Goal: Task Accomplishment & Management: Manage account settings

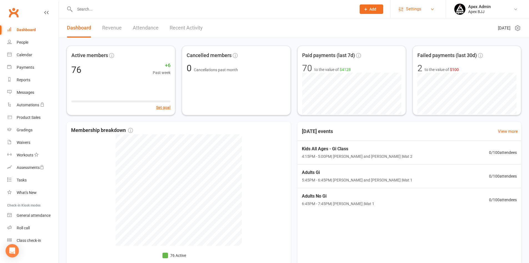
click at [433, 12] on link "Settings" at bounding box center [418, 9] width 39 height 13
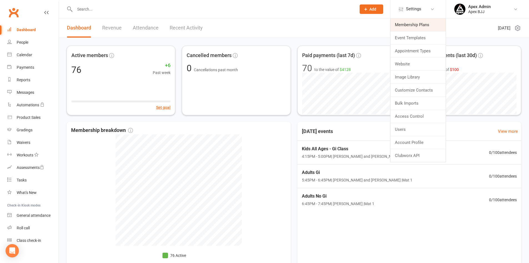
click at [419, 23] on link "Membership Plans" at bounding box center [418, 24] width 55 height 13
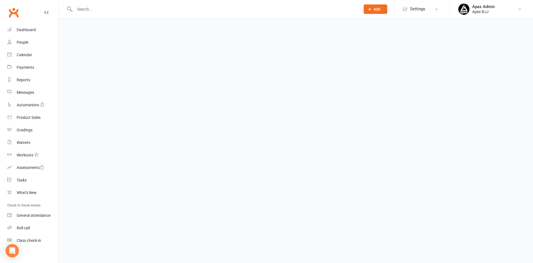
select select "25"
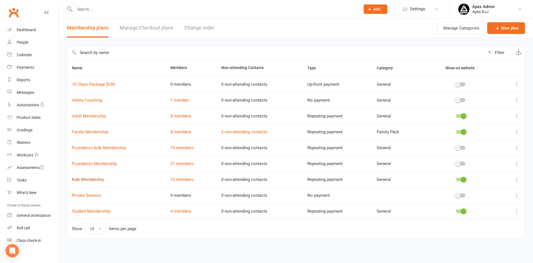
click at [99, 180] on link "Kids Membership" at bounding box center [88, 179] width 32 height 5
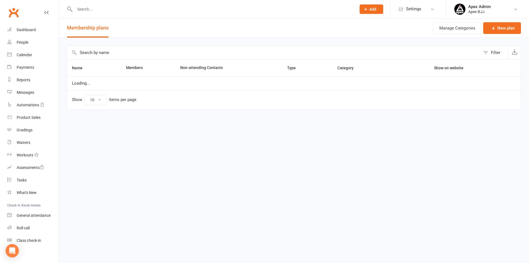
select select "25"
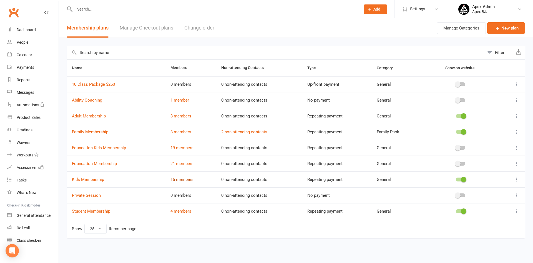
click at [181, 179] on link "15 members" at bounding box center [182, 179] width 23 height 5
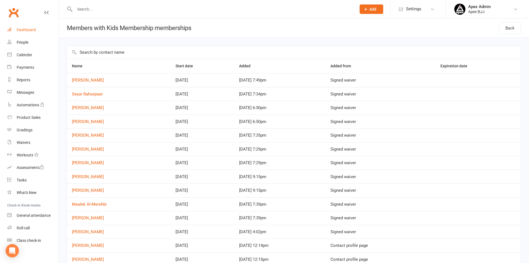
click at [18, 30] on div "Dashboard" at bounding box center [26, 30] width 19 height 4
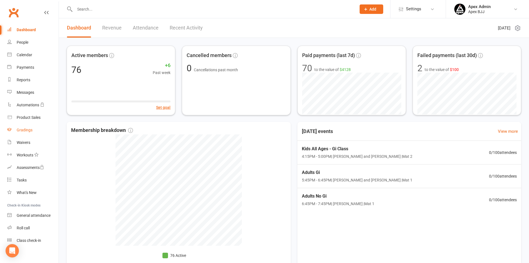
click at [25, 131] on div "Gradings" at bounding box center [25, 130] width 16 height 4
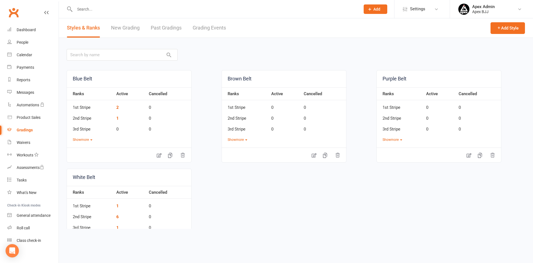
click at [135, 26] on link "New Grading" at bounding box center [125, 27] width 29 height 19
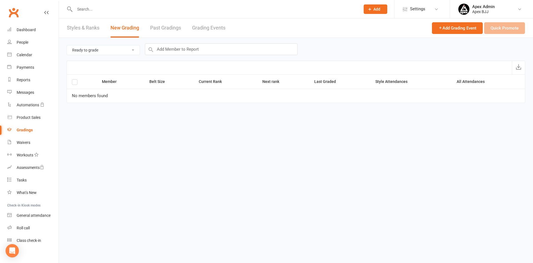
click at [156, 27] on link "Past Gradings" at bounding box center [165, 27] width 31 height 19
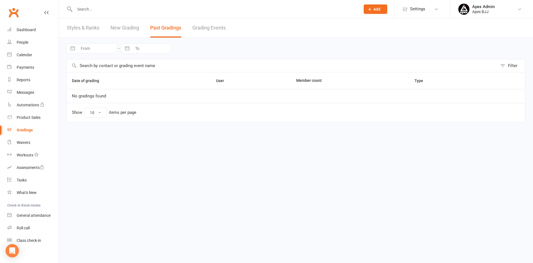
click at [210, 28] on link "Grading Events" at bounding box center [209, 27] width 33 height 19
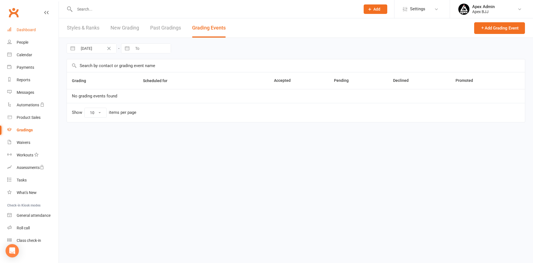
click at [25, 28] on div "Dashboard" at bounding box center [26, 30] width 19 height 4
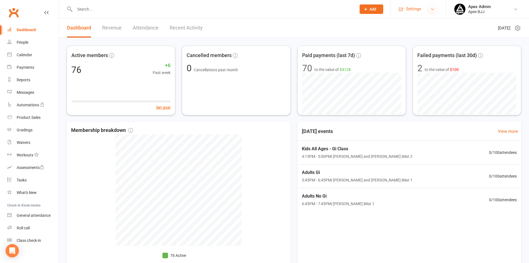
click at [433, 9] on icon at bounding box center [432, 9] width 4 height 4
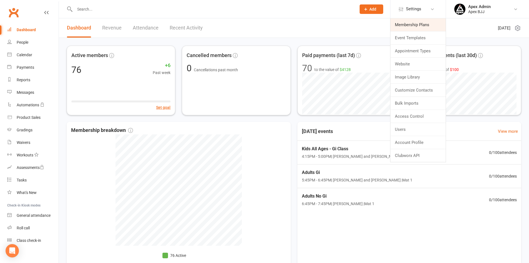
click at [417, 26] on link "Membership Plans" at bounding box center [418, 24] width 55 height 13
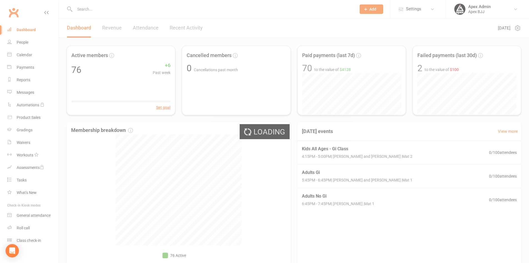
select select "25"
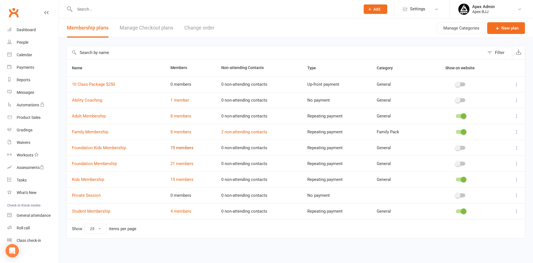
click at [179, 147] on link "19 members" at bounding box center [182, 147] width 23 height 5
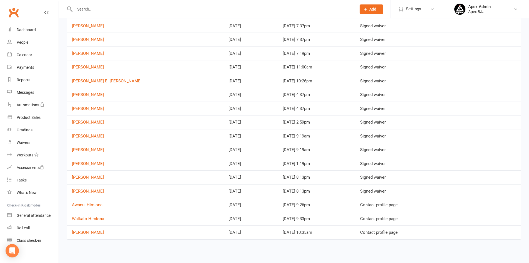
scroll to position [96, 0]
click at [98, 191] on link "[PERSON_NAME]" at bounding box center [88, 190] width 32 height 5
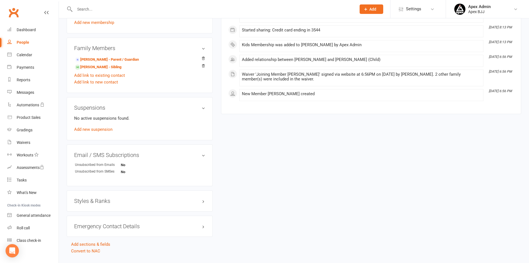
scroll to position [288, 0]
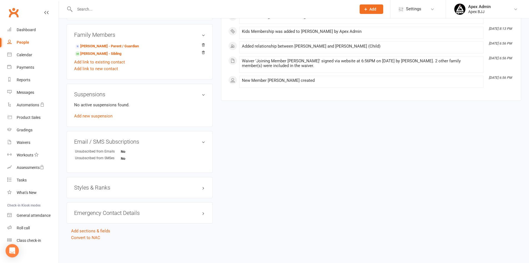
click at [178, 190] on h3 "Styles & Ranks" at bounding box center [139, 187] width 131 height 6
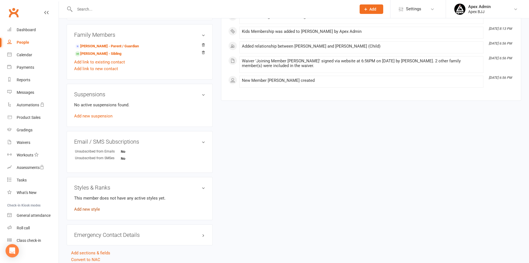
click at [92, 211] on link "Add new style" at bounding box center [87, 208] width 26 height 5
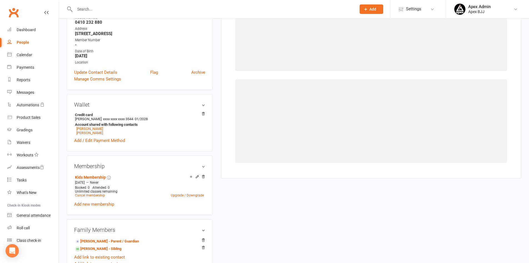
scroll to position [43, 0]
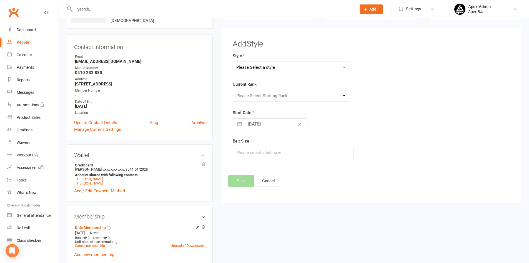
click at [316, 69] on select "Please Select a style Blue Belt Brown Belt Purple Belt White Belt" at bounding box center [292, 67] width 118 height 11
select select "3604"
click at [233, 62] on select "Please Select a style Blue Belt Brown Belt Purple Belt White Belt" at bounding box center [292, 67] width 118 height 11
click at [274, 98] on select "Please Select Starting Rank 1st Stripe 2nd Stripe 3rd Stripe 4th Stripe" at bounding box center [292, 95] width 118 height 11
select select "42689"
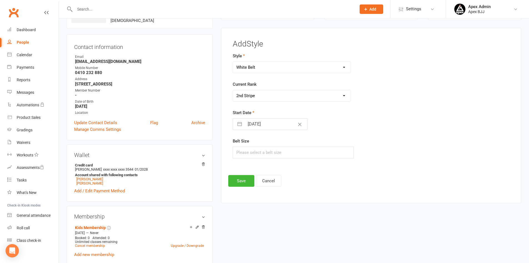
click at [233, 90] on select "Please Select Starting Rank 1st Stripe 2nd Stripe 3rd Stripe 4th Stripe" at bounding box center [292, 95] width 118 height 11
click at [254, 121] on input "[DATE]" at bounding box center [276, 123] width 63 height 11
select select "6"
select select "2025"
select select "7"
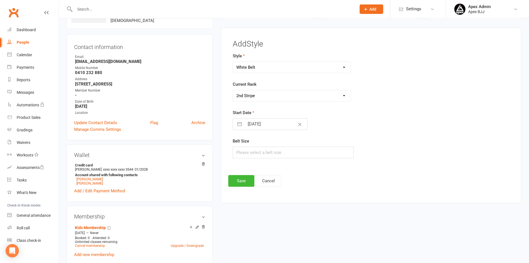
select select "2025"
select select "8"
select select "2025"
click at [274, 176] on td "6" at bounding box center [276, 177] width 11 height 11
type input "[DATE]"
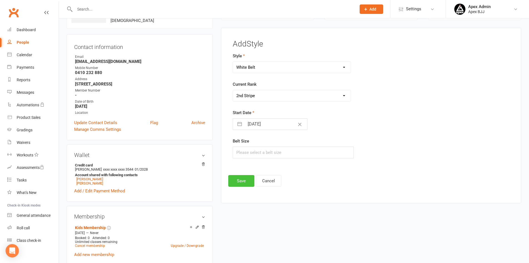
click at [243, 180] on button "Save" at bounding box center [241, 181] width 26 height 12
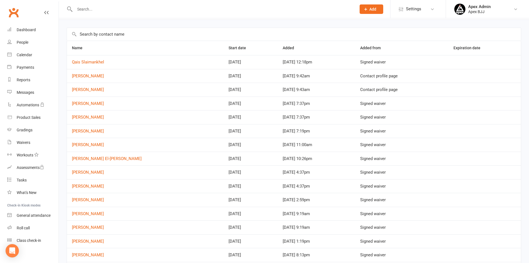
scroll to position [96, 0]
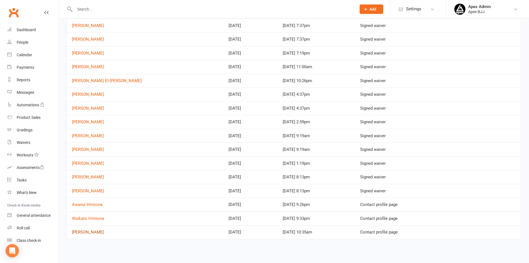
click at [90, 232] on link "[PERSON_NAME]" at bounding box center [88, 231] width 32 height 5
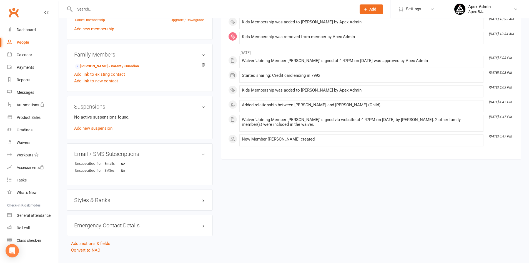
scroll to position [275, 0]
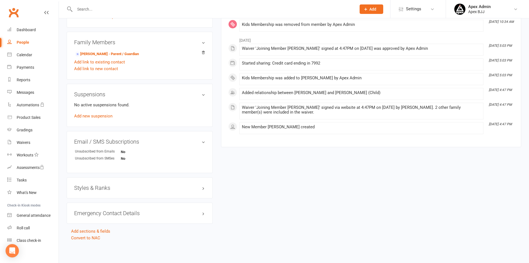
click at [162, 191] on div "Styles & Ranks" at bounding box center [140, 187] width 146 height 21
click at [168, 186] on h3 "Styles & Ranks" at bounding box center [139, 187] width 131 height 6
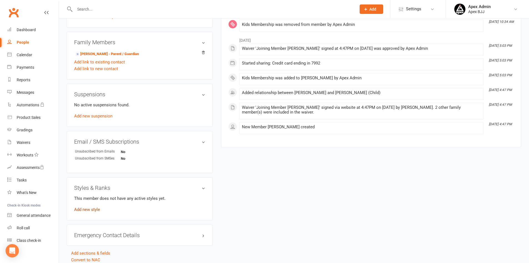
click at [97, 209] on link "Add new style" at bounding box center [87, 209] width 26 height 5
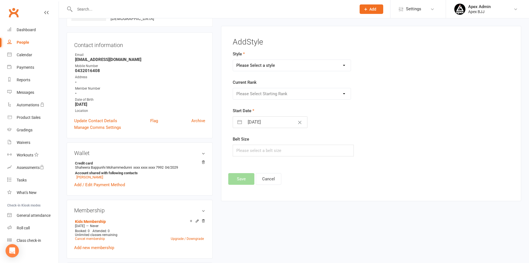
scroll to position [43, 0]
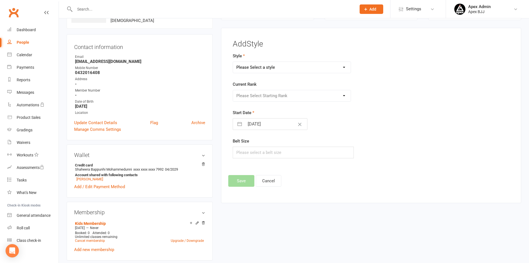
click at [321, 68] on select "Please Select a style Blue Belt Brown Belt Purple Belt White Belt" at bounding box center [292, 67] width 118 height 11
select select "3604"
click at [233, 62] on select "Please Select a style Blue Belt Brown Belt Purple Belt White Belt" at bounding box center [292, 67] width 118 height 11
click at [300, 93] on select "Please Select Starting Rank 1st Stripe 2nd Stripe 3rd Stripe 4th Stripe" at bounding box center [292, 95] width 118 height 11
select select "42689"
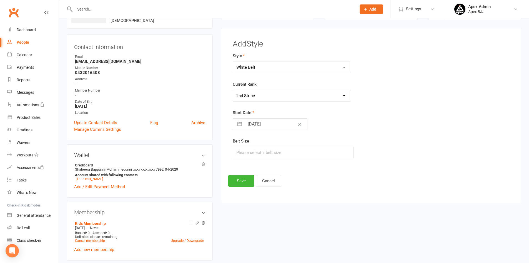
click at [233, 90] on select "Please Select Starting Rank 1st Stripe 2nd Stripe 3rd Stripe 4th Stripe" at bounding box center [292, 95] width 118 height 11
select select "6"
select select "2025"
select select "7"
select select "2025"
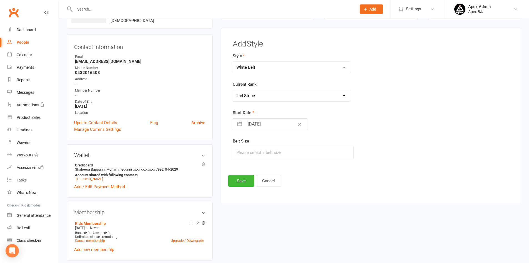
select select "8"
select select "2025"
click at [265, 124] on input "[DATE]" at bounding box center [276, 123] width 63 height 11
click at [275, 177] on td "6" at bounding box center [276, 177] width 11 height 11
type input "[DATE]"
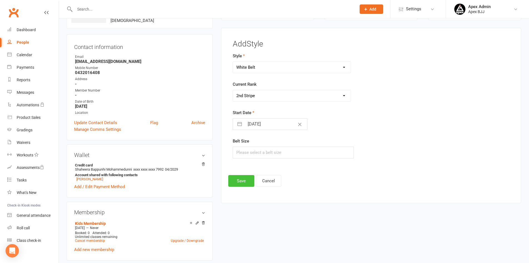
click at [241, 178] on button "Save" at bounding box center [241, 181] width 26 height 12
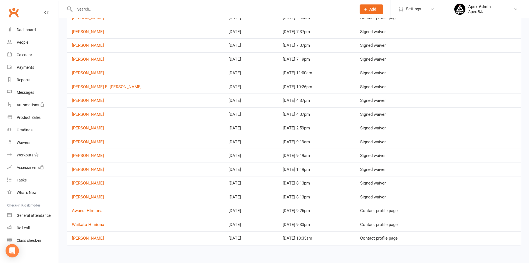
scroll to position [96, 0]
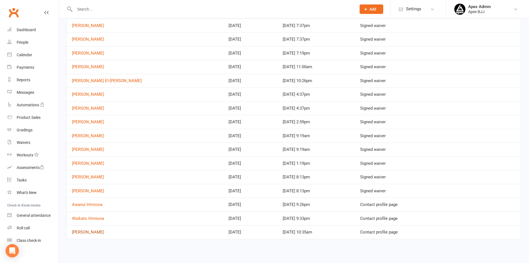
click at [81, 233] on link "[PERSON_NAME]" at bounding box center [88, 231] width 32 height 5
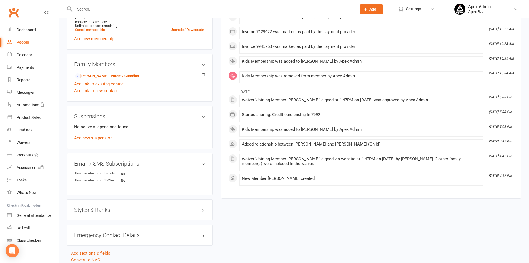
scroll to position [275, 0]
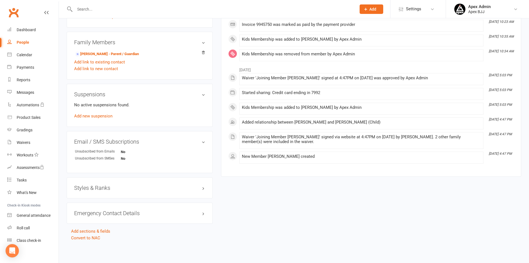
click at [152, 189] on h3 "Styles & Ranks" at bounding box center [139, 187] width 131 height 6
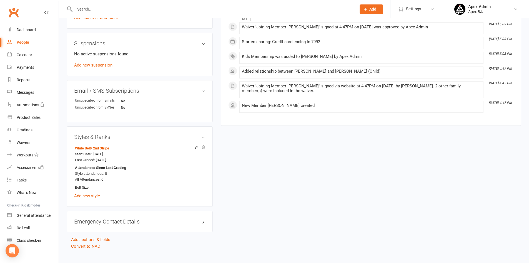
scroll to position [331, 0]
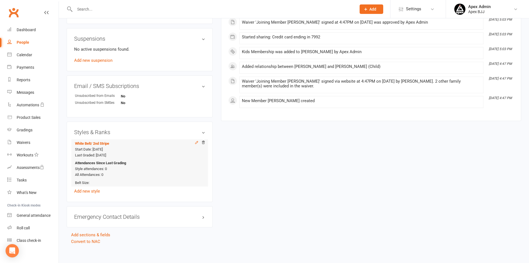
click at [196, 142] on icon at bounding box center [196, 142] width 3 height 3
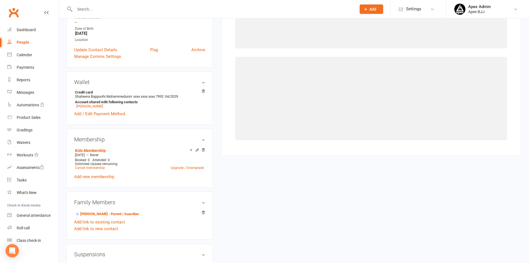
select select "3604"
select select "42689"
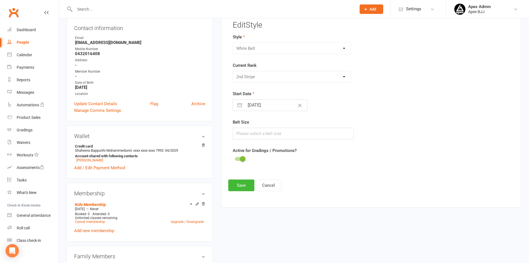
scroll to position [43, 0]
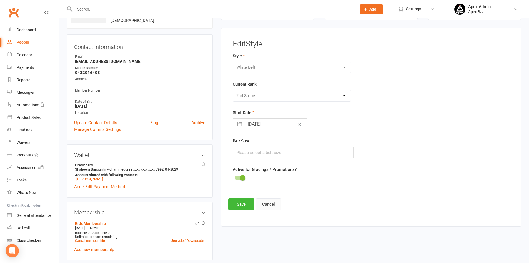
click at [270, 206] on button "Cancel" at bounding box center [269, 204] width 26 height 12
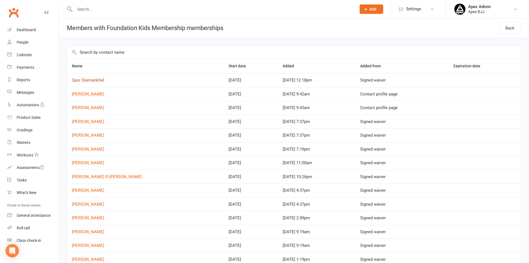
click at [84, 78] on link "Qais Slaimankhel" at bounding box center [88, 80] width 32 height 5
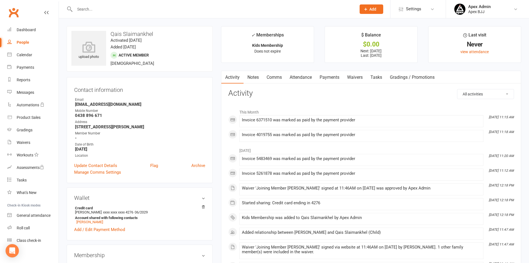
click at [418, 77] on link "Gradings / Promotions" at bounding box center [412, 77] width 53 height 13
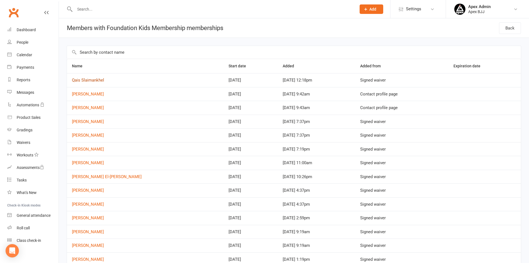
click at [87, 81] on link "Qais Slaimankhel" at bounding box center [88, 80] width 32 height 5
click at [101, 95] on link "[PERSON_NAME]" at bounding box center [88, 93] width 32 height 5
click at [84, 151] on link "[PERSON_NAME]" at bounding box center [88, 148] width 32 height 5
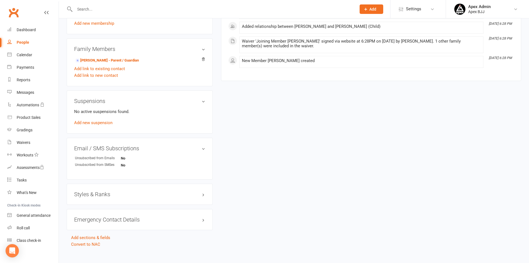
scroll to position [276, 0]
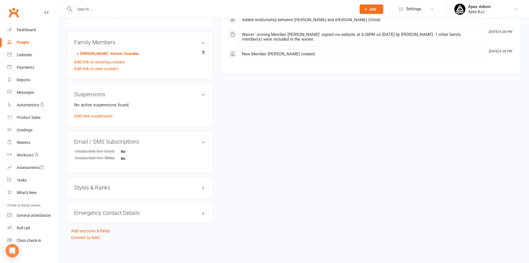
click at [96, 188] on h3 "Styles & Ranks" at bounding box center [139, 187] width 131 height 6
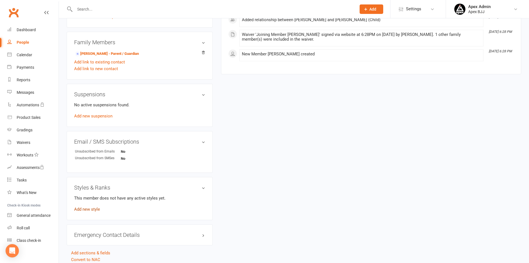
click at [97, 210] on link "Add new style" at bounding box center [87, 208] width 26 height 5
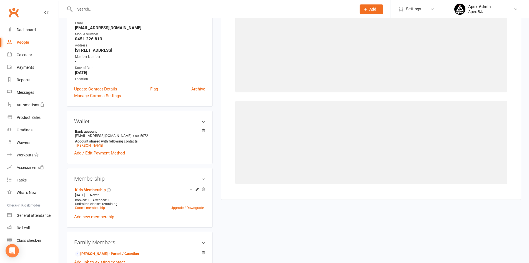
scroll to position [48, 0]
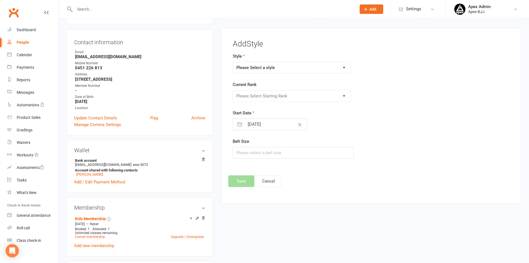
click at [338, 70] on select "Please Select a style Blue Belt Brown Belt Purple Belt White Belt" at bounding box center [292, 67] width 118 height 11
select select "3604"
click at [233, 62] on select "Please Select a style Blue Belt Brown Belt Purple Belt White Belt" at bounding box center [292, 67] width 118 height 11
click at [334, 95] on select "Please Select Starting Rank 1st Stripe 2nd Stripe 3rd Stripe 4th Stripe" at bounding box center [292, 95] width 118 height 11
select select "42681"
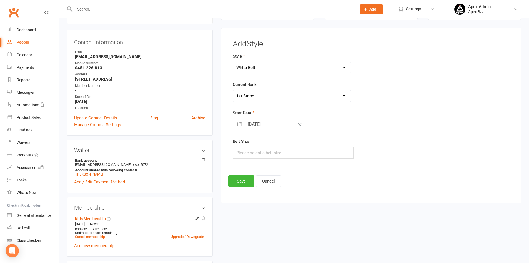
click at [233, 90] on select "Please Select Starting Rank 1st Stripe 2nd Stripe 3rd Stripe 4th Stripe" at bounding box center [292, 95] width 118 height 11
click at [272, 124] on input "[DATE]" at bounding box center [276, 124] width 63 height 11
select select "6"
select select "2025"
select select "7"
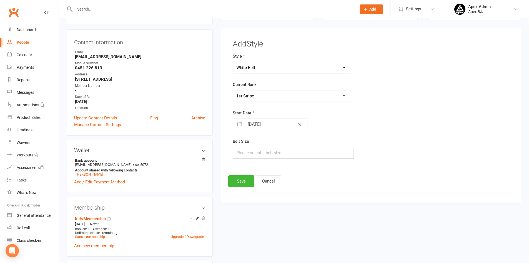
select select "2025"
select select "8"
select select "2025"
click at [256, 188] on td "11" at bounding box center [255, 187] width 11 height 11
type input "[DATE]"
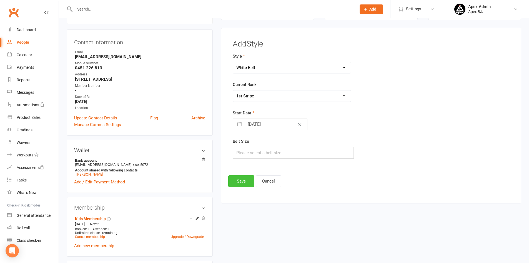
click at [243, 182] on button "Save" at bounding box center [241, 181] width 26 height 12
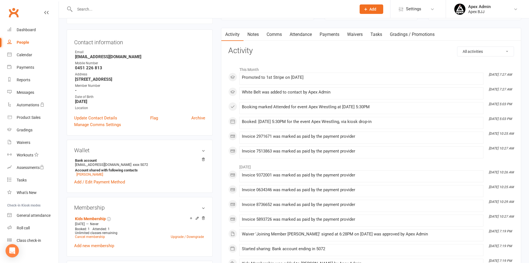
click at [255, 34] on link "Notes" at bounding box center [253, 34] width 19 height 13
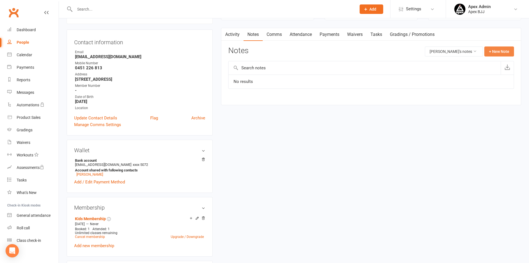
click at [500, 49] on button "+ New Note" at bounding box center [500, 51] width 30 height 10
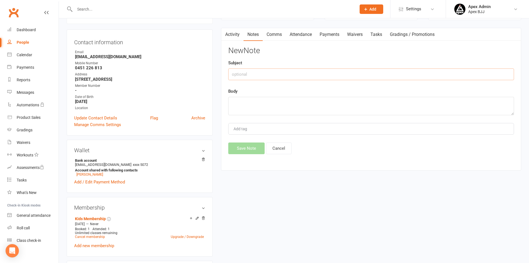
click at [317, 78] on input "text" at bounding box center [371, 74] width 286 height 12
type input "stripe"
click at [260, 104] on textarea at bounding box center [371, 106] width 286 height 18
click at [256, 104] on textarea "due [DATE]" at bounding box center [371, 106] width 286 height 18
click at [231, 102] on textarea "due [DATE]" at bounding box center [371, 106] width 286 height 18
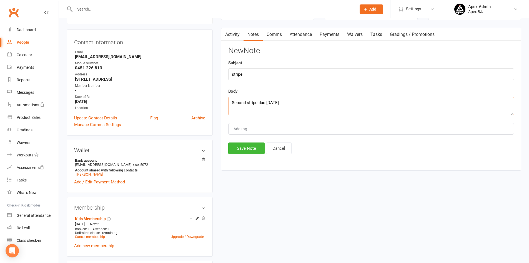
type textarea "Second stripe due [DATE]"
click at [244, 131] on input "Add tag" at bounding box center [242, 128] width 19 height 7
click at [248, 148] on button "Save Note" at bounding box center [246, 148] width 36 height 12
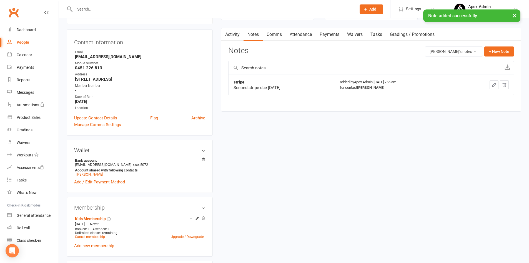
click at [492, 85] on icon "button" at bounding box center [494, 84] width 5 height 5
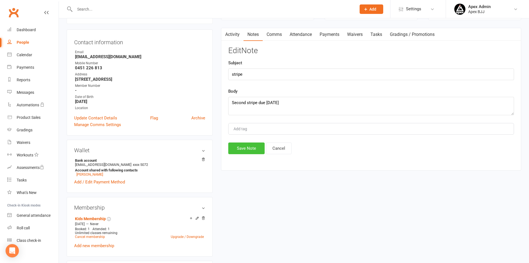
click at [247, 148] on button "Save Note" at bounding box center [246, 148] width 36 height 12
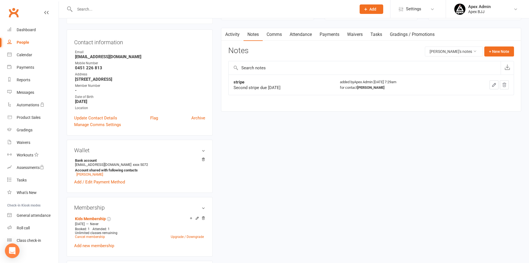
click at [13, 248] on icon "Open Intercom Messenger" at bounding box center [12, 250] width 6 height 7
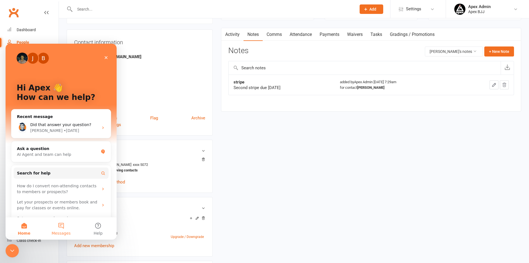
click at [61, 225] on button "Messages" at bounding box center [61, 228] width 37 height 22
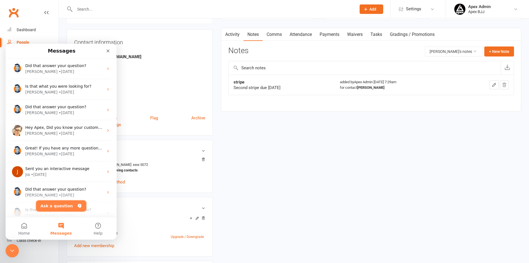
click at [66, 204] on button "Ask a question" at bounding box center [61, 205] width 50 height 11
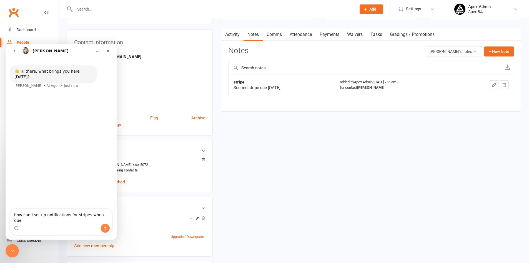
type textarea "how can i set up notifications for stripes when due"
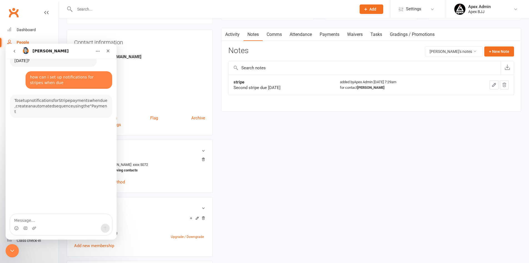
scroll to position [25, 0]
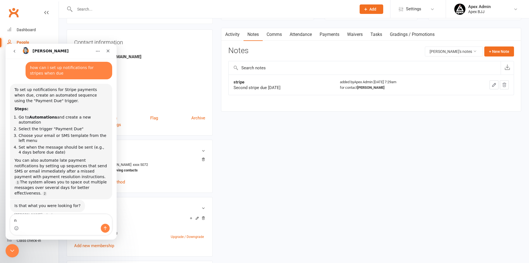
type textarea "no"
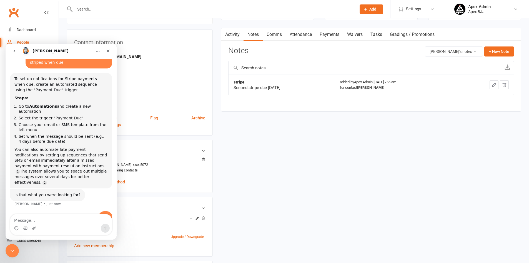
scroll to position [54, 0]
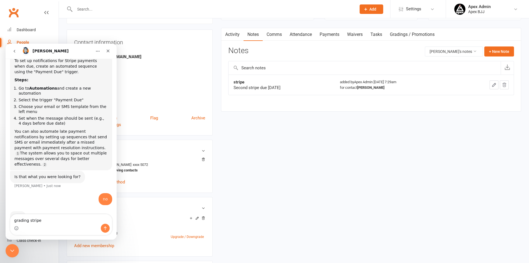
type textarea "grading stripes"
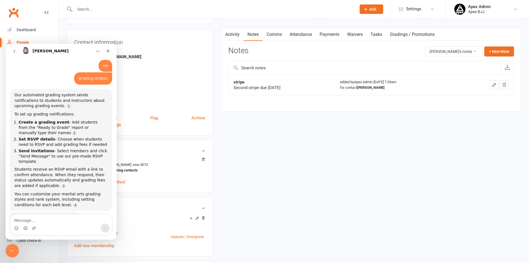
scroll to position [187, 0]
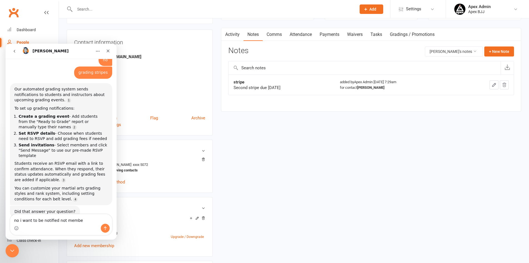
type textarea "no i want to be notified not member"
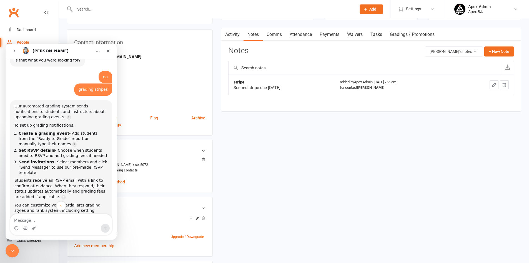
scroll to position [170, 0]
click at [109, 51] on icon "Close" at bounding box center [108, 51] width 4 height 4
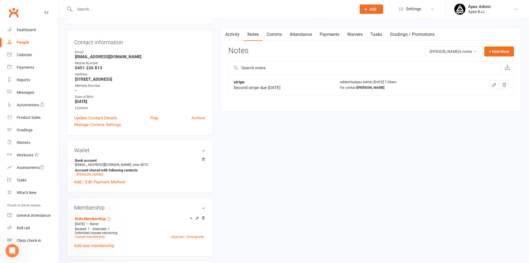
scroll to position [315, 0]
click at [24, 56] on div "Calendar" at bounding box center [25, 55] width 16 height 4
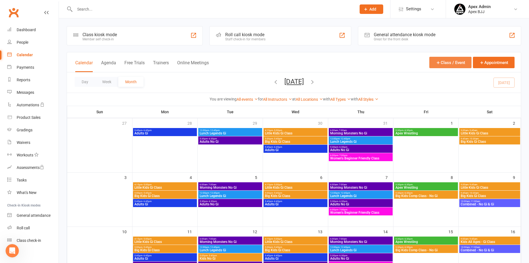
click at [440, 62] on icon "button" at bounding box center [438, 62] width 5 height 5
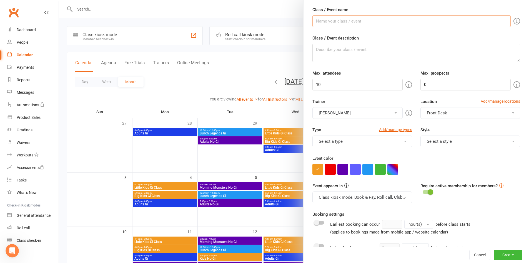
scroll to position [83, 0]
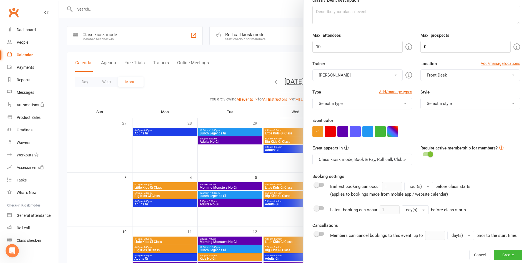
click at [404, 159] on span at bounding box center [405, 159] width 2 height 1
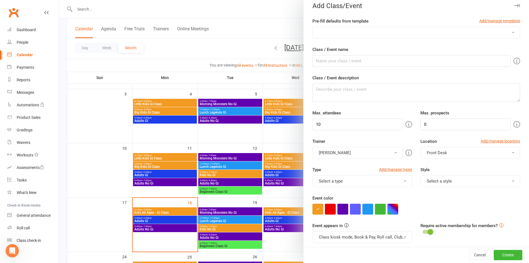
scroll to position [0, 0]
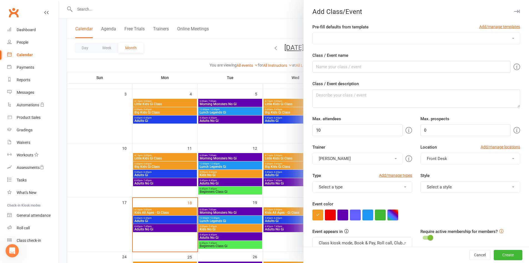
click at [514, 11] on icon "button" at bounding box center [517, 11] width 6 height 3
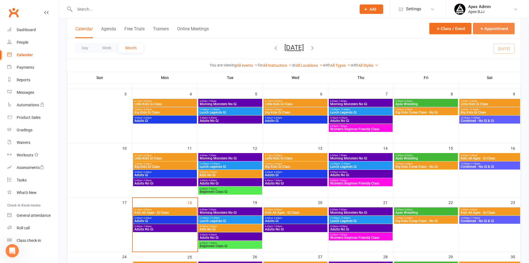
click at [495, 27] on button "Appointment" at bounding box center [494, 28] width 42 height 11
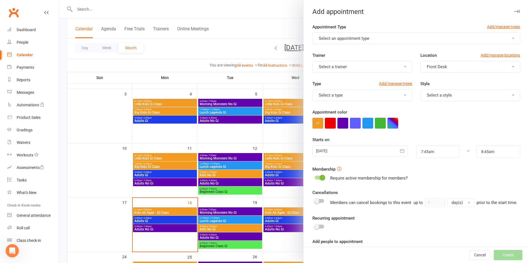
click at [500, 38] on button "Select an appointment type" at bounding box center [417, 39] width 208 height 12
click at [512, 38] on span "button" at bounding box center [513, 38] width 2 height 1
click at [401, 93] on button "Select a type" at bounding box center [363, 95] width 100 height 12
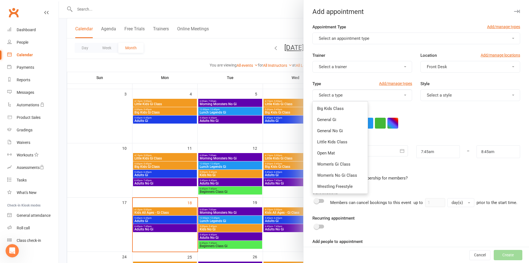
click at [401, 93] on button "Select a type" at bounding box center [363, 95] width 100 height 12
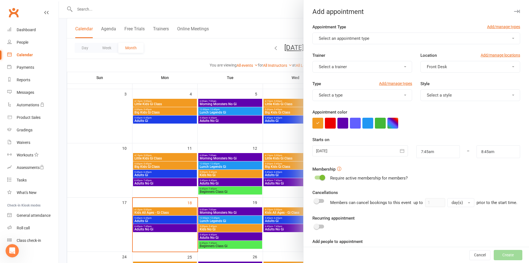
click at [251, 25] on div at bounding box center [294, 131] width 470 height 263
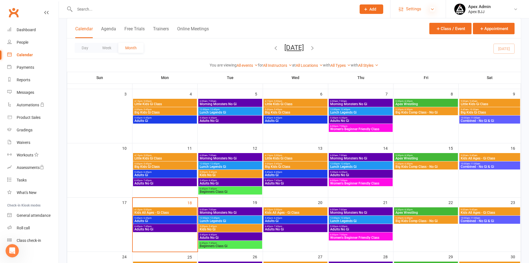
click at [433, 8] on icon at bounding box center [432, 9] width 4 height 4
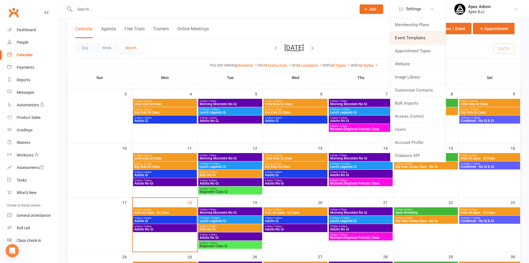
click at [412, 38] on link "Event Templates" at bounding box center [418, 37] width 55 height 13
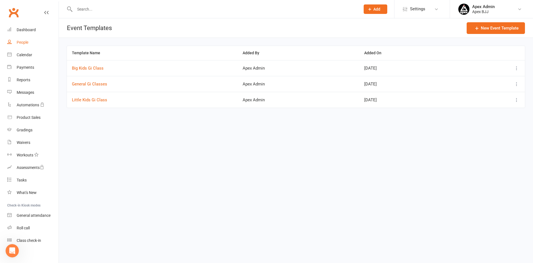
click at [29, 43] on link "People" at bounding box center [32, 42] width 51 height 13
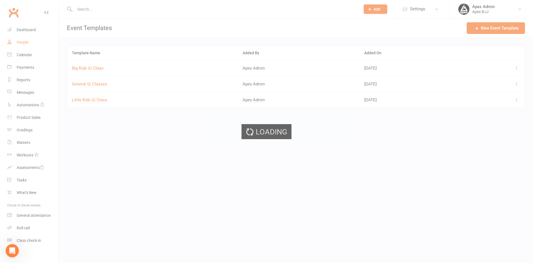
select select "100"
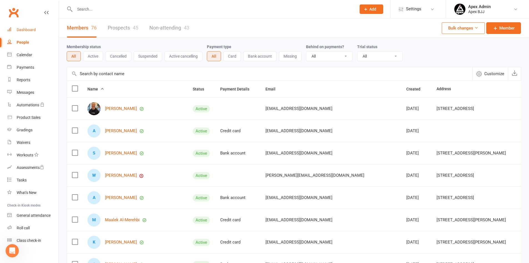
click at [32, 33] on link "Dashboard" at bounding box center [32, 30] width 51 height 13
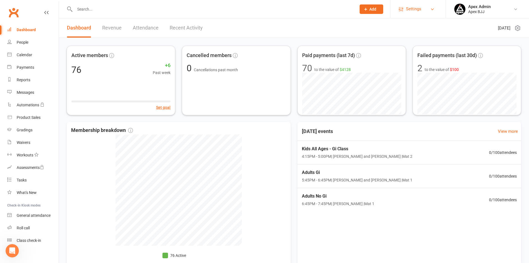
click at [429, 8] on link "Settings" at bounding box center [418, 9] width 39 height 13
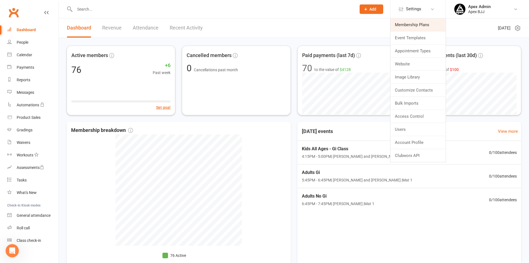
click at [416, 22] on link "Membership Plans" at bounding box center [418, 24] width 55 height 13
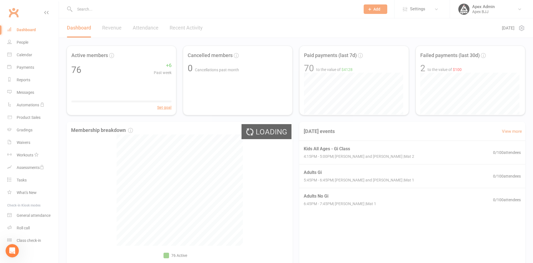
select select "25"
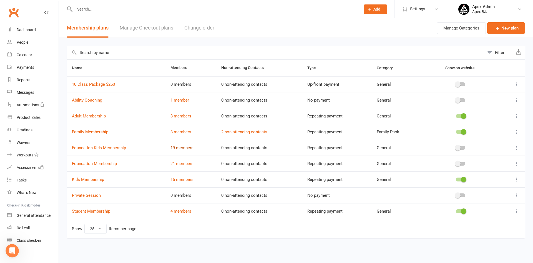
click at [183, 147] on link "19 members" at bounding box center [182, 147] width 23 height 5
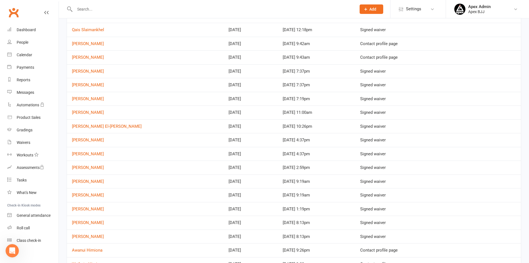
scroll to position [56, 0]
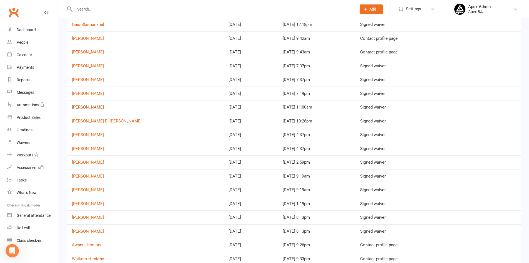
click at [94, 108] on link "[PERSON_NAME]" at bounding box center [88, 106] width 32 height 5
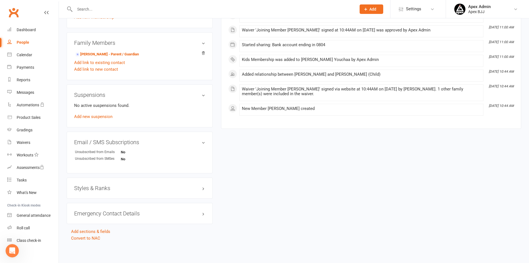
scroll to position [276, 0]
click at [103, 189] on h3 "Styles & Ranks" at bounding box center [139, 187] width 131 height 6
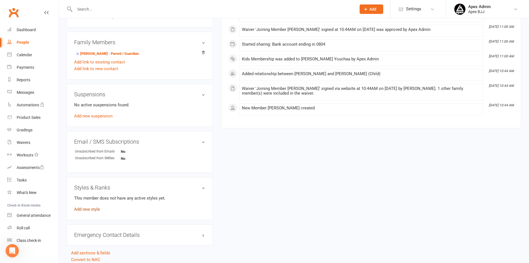
click at [94, 210] on link "Add new style" at bounding box center [87, 208] width 26 height 5
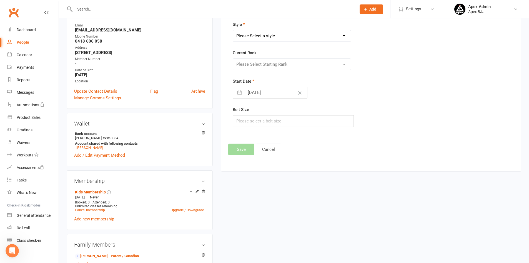
scroll to position [43, 0]
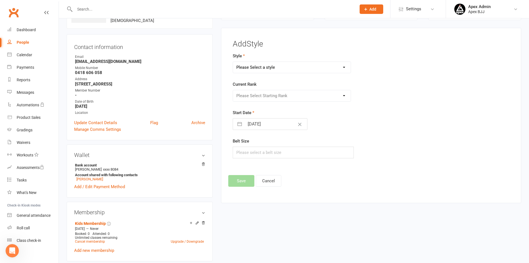
click at [340, 67] on select "Please Select a style Blue Belt Brown Belt Purple Belt White Belt" at bounding box center [292, 67] width 118 height 11
select select "3604"
click at [233, 62] on select "Please Select a style Blue Belt Brown Belt Purple Belt White Belt" at bounding box center [292, 67] width 118 height 11
click at [326, 97] on select "Please Select Starting Rank 1st Stripe 2nd Stripe 3rd Stripe 4th Stripe" at bounding box center [292, 95] width 118 height 11
select select "42681"
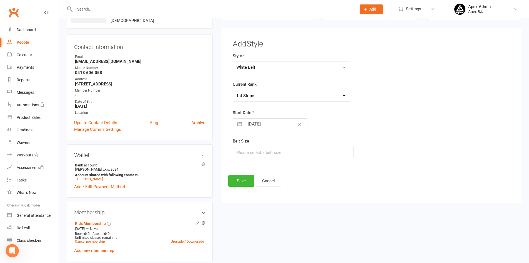
click at [233, 90] on select "Please Select Starting Rank 1st Stripe 2nd Stripe 3rd Stripe 4th Stripe" at bounding box center [292, 95] width 118 height 11
click at [260, 126] on input "[DATE]" at bounding box center [276, 123] width 63 height 11
select select "6"
select select "2025"
select select "7"
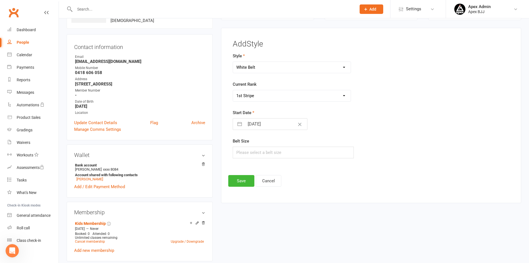
select select "2025"
select select "8"
select select "2025"
click at [258, 187] on td "11" at bounding box center [255, 187] width 11 height 11
type input "[DATE]"
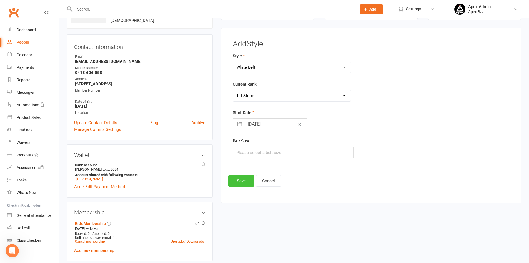
click at [236, 184] on button "Save" at bounding box center [241, 181] width 26 height 12
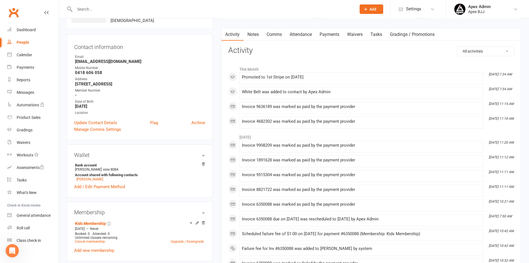
click at [255, 36] on link "Notes" at bounding box center [253, 34] width 19 height 13
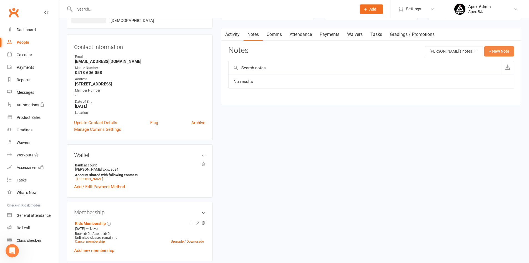
click at [490, 51] on button "+ New Note" at bounding box center [500, 51] width 30 height 10
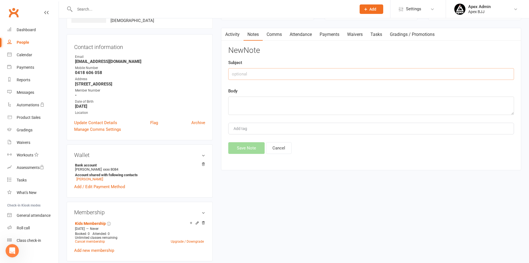
click at [309, 73] on input "text" at bounding box center [371, 74] width 286 height 12
type input "stripe"
click at [285, 104] on textarea at bounding box center [371, 105] width 286 height 18
type textarea "second stripe due the 8th"
click at [249, 148] on button "Save Note" at bounding box center [246, 148] width 36 height 12
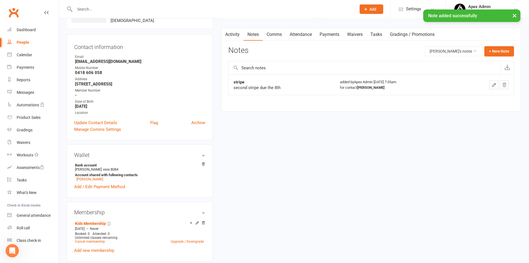
click at [495, 83] on icon "button" at bounding box center [494, 84] width 5 height 5
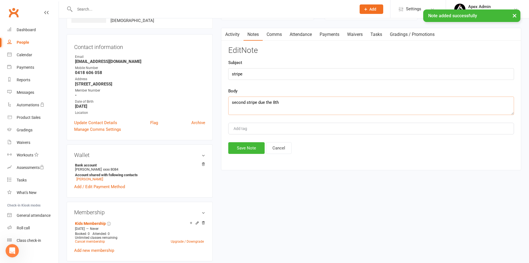
click at [316, 108] on textarea "second stripe due the 8th" at bounding box center [371, 105] width 286 height 18
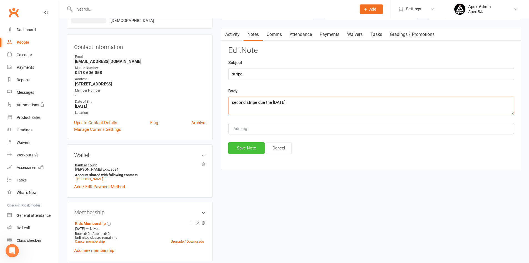
type textarea "second stripe due the [DATE]"
click at [246, 150] on button "Save Note" at bounding box center [246, 148] width 36 height 12
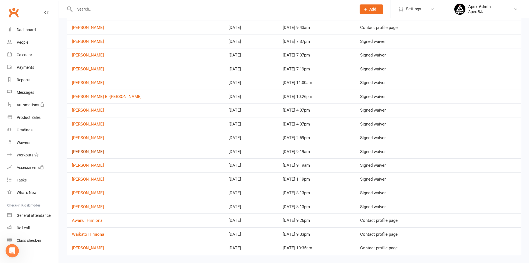
scroll to position [83, 0]
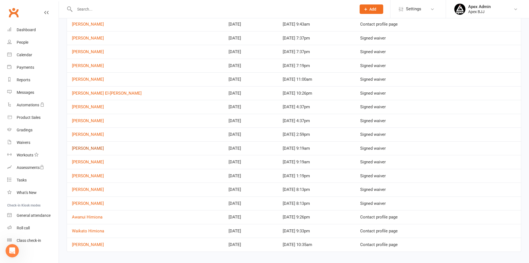
click at [97, 148] on link "[PERSON_NAME]" at bounding box center [88, 148] width 32 height 5
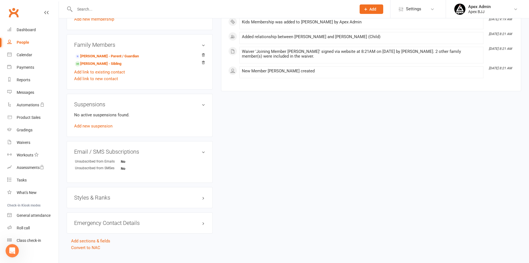
scroll to position [288, 0]
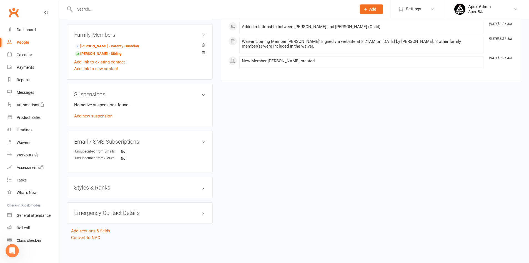
click at [115, 186] on h3 "Styles & Ranks" at bounding box center [139, 187] width 131 height 6
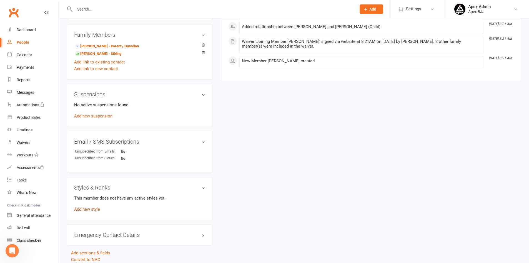
click at [97, 208] on link "Add new style" at bounding box center [87, 208] width 26 height 5
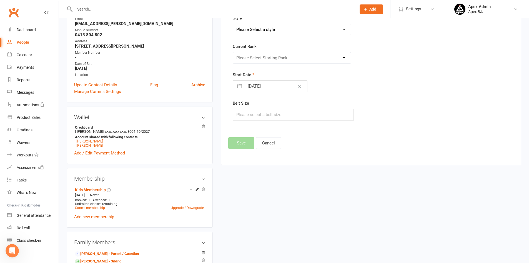
scroll to position [43, 0]
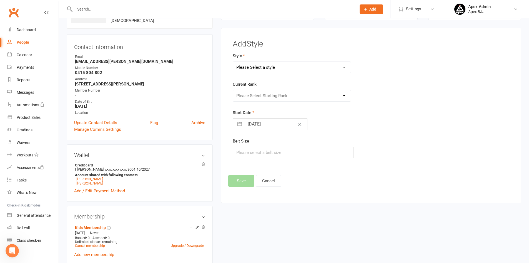
click at [333, 67] on select "Please Select a style Blue Belt Brown Belt Purple Belt White Belt" at bounding box center [292, 67] width 118 height 11
select select "3604"
click at [233, 62] on select "Please Select a style Blue Belt Brown Belt Purple Belt White Belt" at bounding box center [292, 67] width 118 height 11
click at [310, 99] on select "Please Select Starting Rank 1st Stripe 2nd Stripe 3rd Stripe 4th Stripe" at bounding box center [292, 95] width 118 height 11
select select "42681"
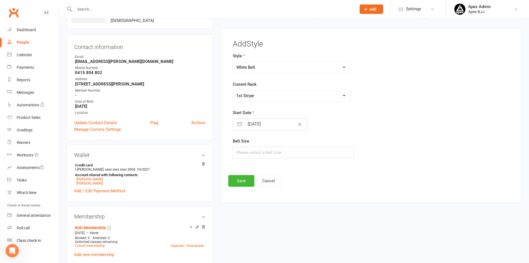
click at [233, 90] on select "Please Select Starting Rank 1st Stripe 2nd Stripe 3rd Stripe 4th Stripe" at bounding box center [292, 95] width 118 height 11
select select "6"
select select "2025"
select select "7"
select select "2025"
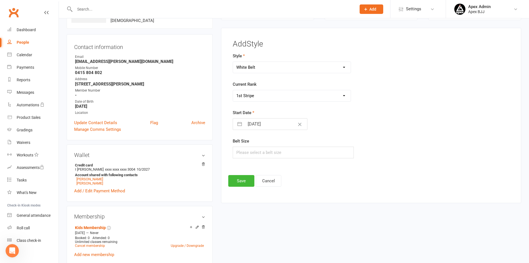
select select "8"
select select "2025"
click at [264, 125] on input "[DATE]" at bounding box center [276, 123] width 63 height 11
click at [258, 189] on td "11" at bounding box center [255, 187] width 11 height 11
type input "[DATE]"
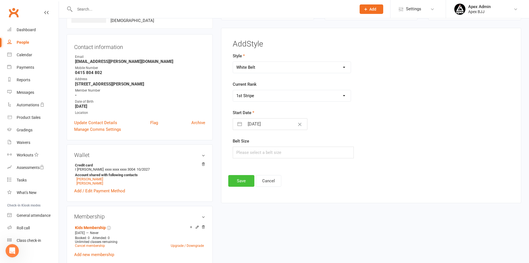
click at [242, 184] on button "Save" at bounding box center [241, 181] width 26 height 12
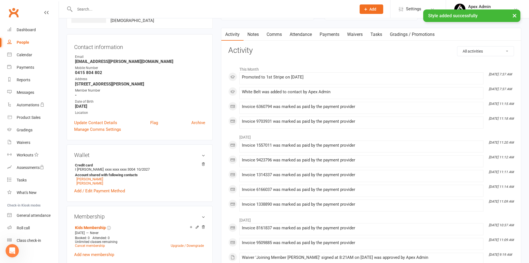
click at [256, 33] on link "Notes" at bounding box center [253, 34] width 19 height 13
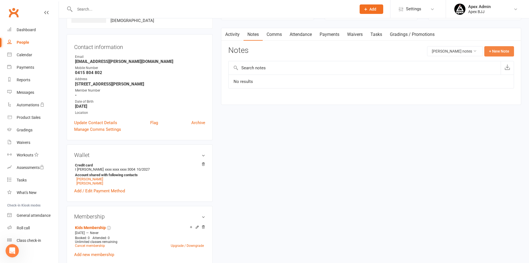
click at [497, 51] on button "+ New Note" at bounding box center [500, 51] width 30 height 10
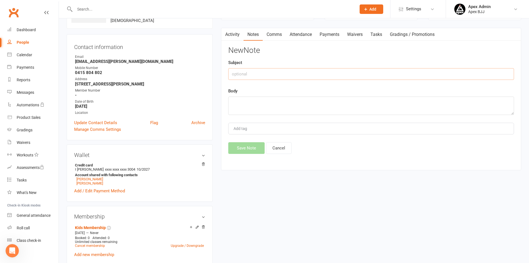
click at [343, 77] on input "text" at bounding box center [371, 74] width 286 height 12
type input "stripe"
click at [286, 104] on textarea at bounding box center [371, 105] width 286 height 18
drag, startPoint x: 289, startPoint y: 102, endPoint x: 232, endPoint y: 102, distance: 57.0
click at [232, 102] on textarea "due for second stripe [DATE]" at bounding box center [371, 105] width 286 height 18
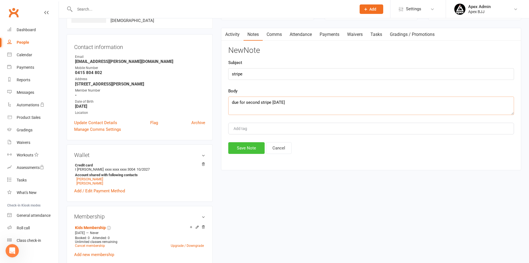
type textarea "due for second stripe [DATE]"
click at [255, 149] on button "Save Note" at bounding box center [246, 148] width 36 height 12
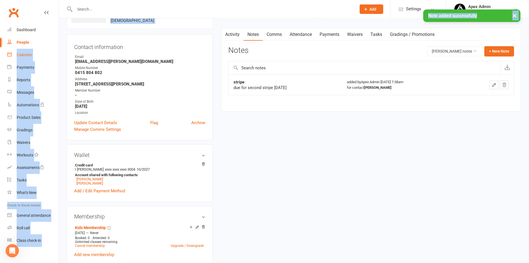
drag, startPoint x: 45, startPoint y: 42, endPoint x: 47, endPoint y: 56, distance: 14.0
click at [35, 47] on ui-view "Prospect Member Non-attending contact Class / event Appointment Grading event T…" at bounding box center [264, 259] width 529 height 600
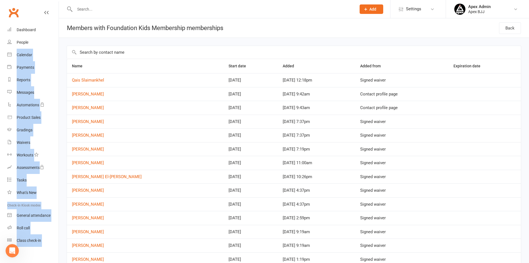
click at [119, 186] on td "[PERSON_NAME]" at bounding box center [145, 190] width 157 height 14
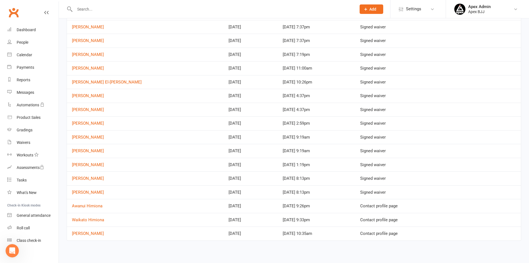
scroll to position [96, 0]
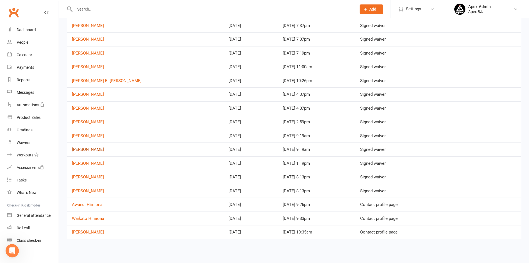
click at [81, 149] on link "[PERSON_NAME]" at bounding box center [88, 149] width 32 height 5
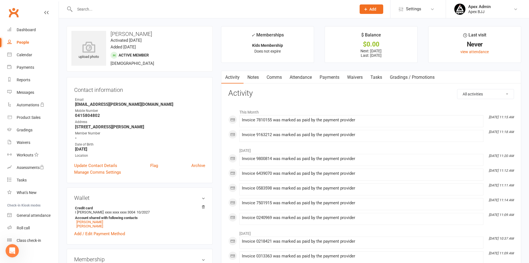
click at [254, 79] on link "Notes" at bounding box center [253, 77] width 19 height 13
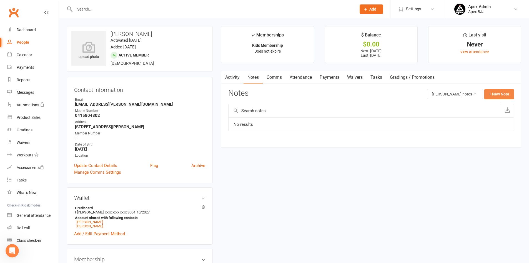
click at [510, 97] on button "+ New Note" at bounding box center [500, 94] width 30 height 10
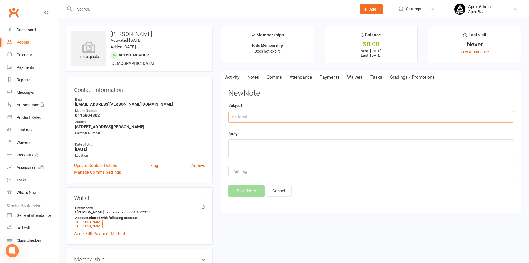
click at [331, 120] on input "text" at bounding box center [371, 117] width 286 height 12
type input "stripe"
click at [246, 143] on textarea at bounding box center [371, 148] width 286 height 18
paste textarea "due for second stripe [DATE]"
type textarea "due for second stripe [DATE]"
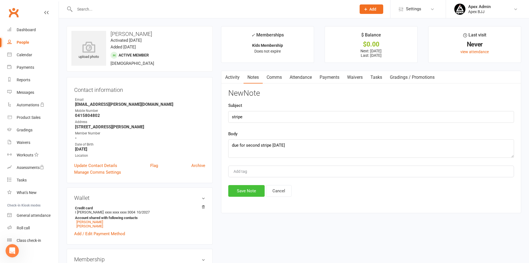
click at [244, 192] on button "Save Note" at bounding box center [246, 191] width 36 height 12
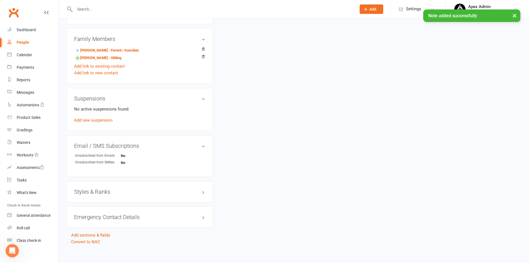
scroll to position [288, 0]
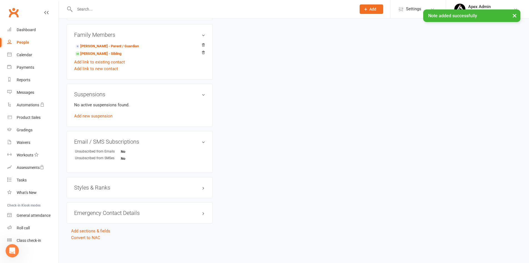
click at [111, 187] on h3 "Styles & Ranks" at bounding box center [139, 187] width 131 height 6
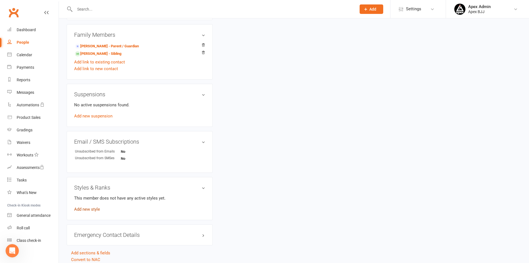
click at [95, 211] on link "Add new style" at bounding box center [87, 208] width 26 height 5
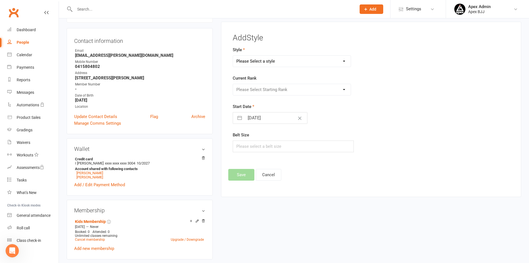
scroll to position [43, 0]
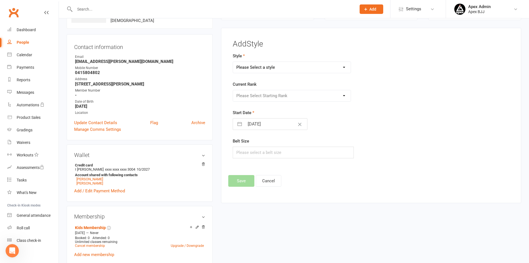
click at [332, 63] on select "Please Select a style Blue Belt Brown Belt Purple Belt White Belt" at bounding box center [292, 67] width 118 height 11
select select "3604"
click at [233, 62] on select "Please Select a style Blue Belt Brown Belt Purple Belt White Belt" at bounding box center [292, 67] width 118 height 11
click at [306, 99] on select "Please Select Starting Rank 1st Stripe 2nd Stripe 3rd Stripe 4th Stripe" at bounding box center [292, 95] width 118 height 11
select select "42681"
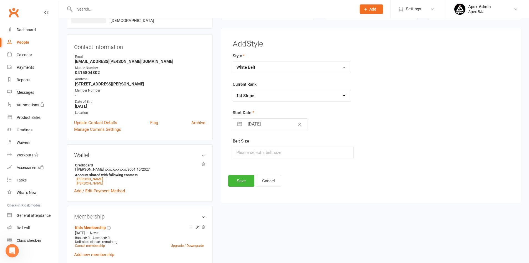
click at [233, 90] on select "Please Select Starting Rank 1st Stripe 2nd Stripe 3rd Stripe 4th Stripe" at bounding box center [292, 95] width 118 height 11
click at [279, 126] on input "[DATE]" at bounding box center [276, 123] width 63 height 11
select select "6"
select select "2025"
select select "7"
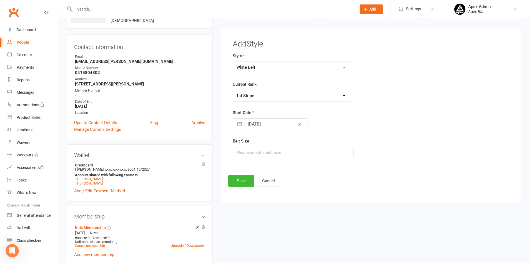
select select "2025"
select select "8"
select select "2025"
click at [255, 186] on td "11" at bounding box center [255, 187] width 11 height 11
type input "[DATE]"
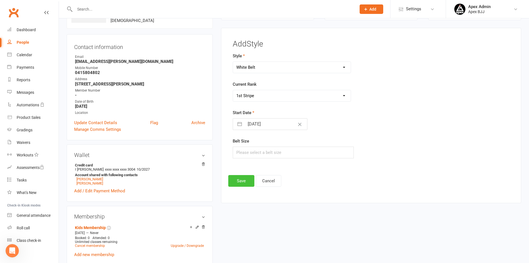
click at [242, 184] on button "Save" at bounding box center [241, 181] width 26 height 12
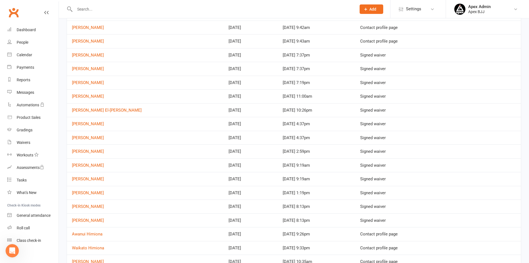
scroll to position [83, 0]
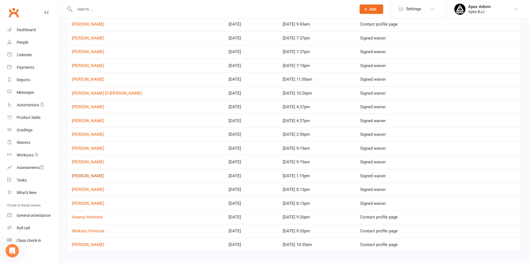
click at [91, 177] on link "[PERSON_NAME]" at bounding box center [88, 175] width 32 height 5
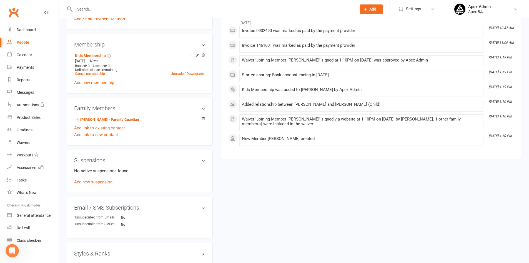
scroll to position [276, 0]
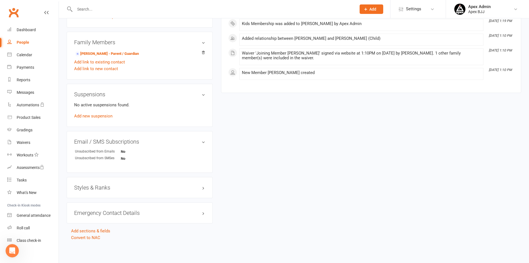
click at [105, 190] on h3 "Styles & Ranks" at bounding box center [139, 187] width 131 height 6
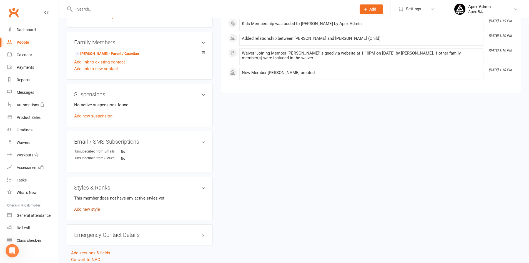
click at [86, 209] on link "Add new style" at bounding box center [87, 208] width 26 height 5
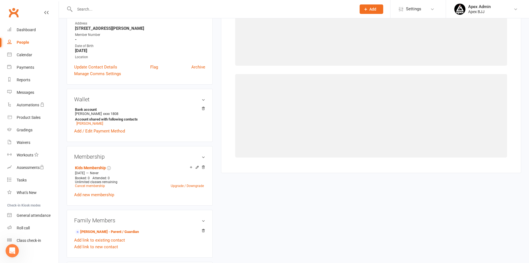
scroll to position [43, 0]
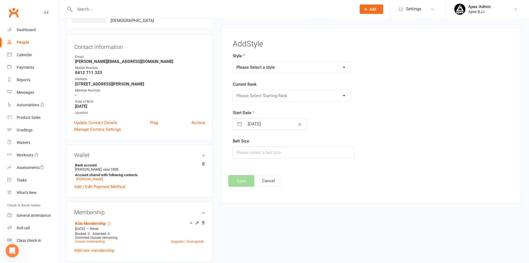
click at [325, 70] on select "Please Select a style Blue Belt Brown Belt Purple Belt White Belt" at bounding box center [292, 67] width 118 height 11
select select "3604"
click at [233, 62] on select "Please Select a style Blue Belt Brown Belt Purple Belt White Belt" at bounding box center [292, 67] width 118 height 11
click at [278, 98] on select "Please Select Starting Rank 1st Stripe 2nd Stripe 3rd Stripe 4th Stripe" at bounding box center [292, 95] width 118 height 11
select select "42681"
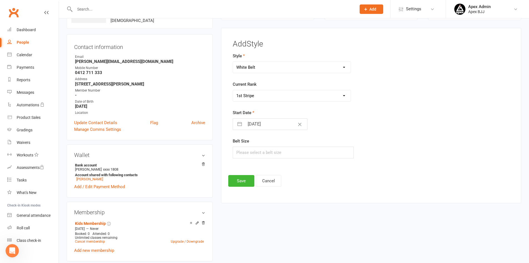
click at [233, 90] on select "Please Select Starting Rank 1st Stripe 2nd Stripe 3rd Stripe 4th Stripe" at bounding box center [292, 95] width 118 height 11
select select "6"
select select "2025"
select select "7"
select select "2025"
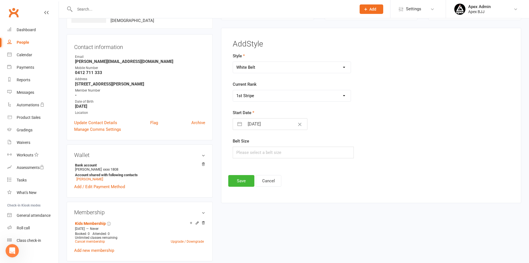
select select "8"
select select "2025"
click at [255, 126] on input "[DATE]" at bounding box center [276, 123] width 63 height 11
click at [309, 186] on td "16" at bounding box center [309, 187] width 11 height 11
type input "[DATE]"
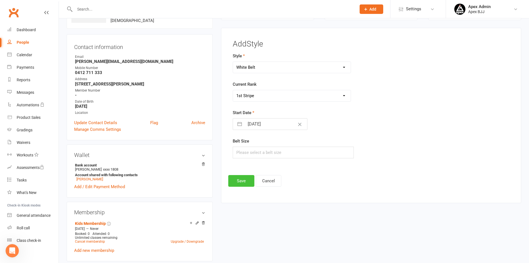
click at [245, 181] on button "Save" at bounding box center [241, 181] width 26 height 12
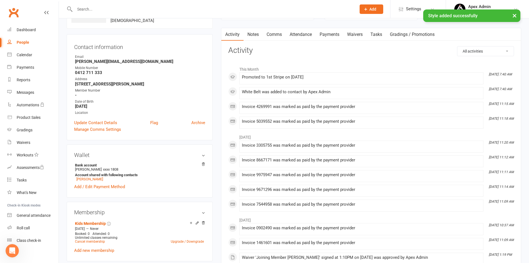
click at [254, 36] on link "Notes" at bounding box center [253, 34] width 19 height 13
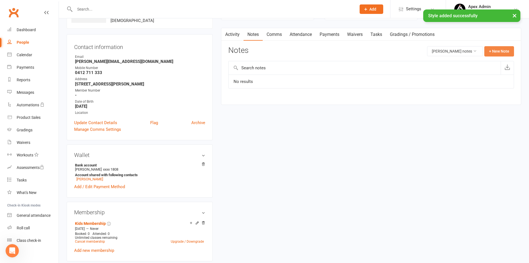
click at [503, 49] on button "+ New Note" at bounding box center [500, 51] width 30 height 10
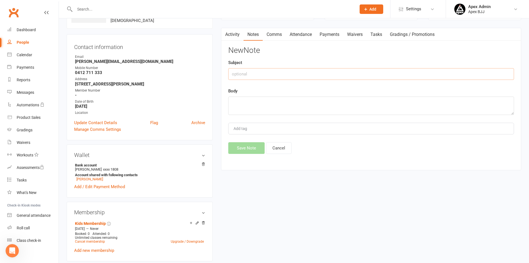
click at [300, 76] on input "text" at bounding box center [371, 74] width 286 height 12
type input "stripe"
click at [269, 104] on textarea at bounding box center [371, 105] width 286 height 18
type textarea "due for second stripe [DATE]"
click at [251, 152] on button "Save Note" at bounding box center [246, 148] width 36 height 12
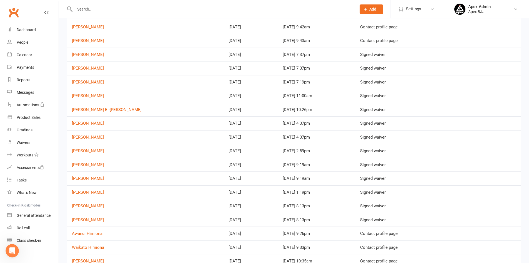
scroll to position [96, 0]
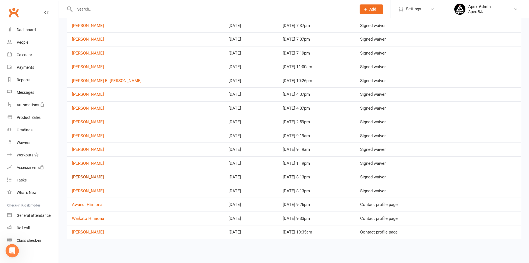
click at [87, 176] on link "[PERSON_NAME]" at bounding box center [88, 176] width 32 height 5
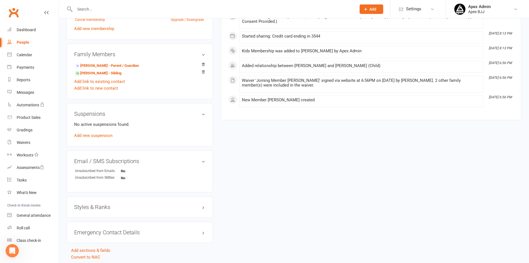
scroll to position [288, 0]
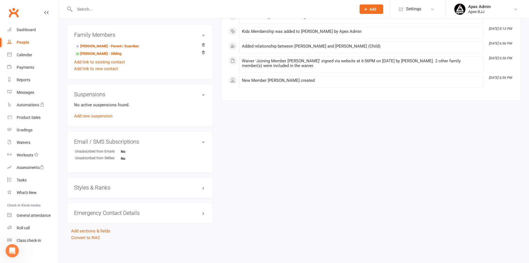
click at [165, 187] on h3 "Styles & Ranks" at bounding box center [139, 187] width 131 height 6
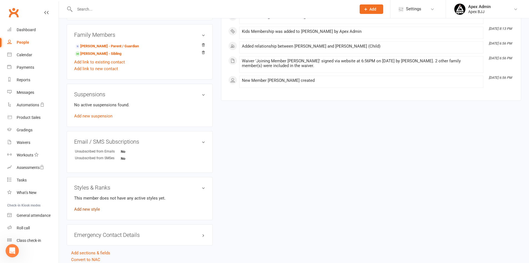
click at [96, 211] on link "Add new style" at bounding box center [87, 208] width 26 height 5
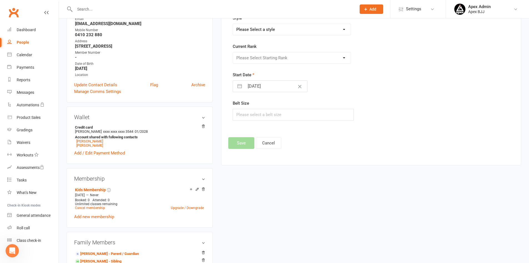
scroll to position [43, 0]
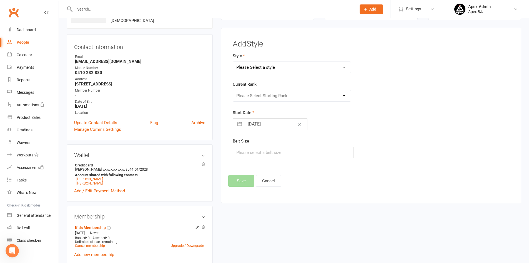
click at [311, 63] on select "Please Select a style Blue Belt Brown Belt Purple Belt White Belt" at bounding box center [292, 67] width 118 height 11
select select "3604"
click at [233, 62] on select "Please Select a style Blue Belt Brown Belt Purple Belt White Belt" at bounding box center [292, 67] width 118 height 11
click at [308, 99] on select "Please Select Starting Rank 1st Stripe 2nd Stripe 3rd Stripe 4th Stripe" at bounding box center [292, 95] width 118 height 11
select select "42689"
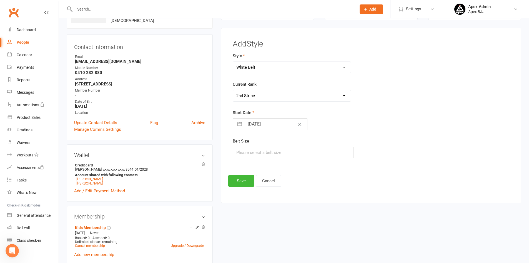
click at [233, 90] on select "Please Select Starting Rank 1st Stripe 2nd Stripe 3rd Stripe 4th Stripe" at bounding box center [292, 95] width 118 height 11
click at [272, 124] on input "[DATE]" at bounding box center [276, 123] width 63 height 11
select select "6"
select select "2025"
select select "7"
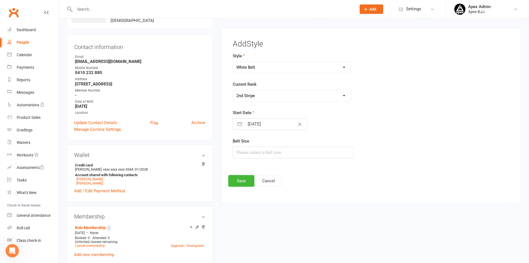
select select "2025"
select select "8"
select select "2025"
click at [278, 187] on td "13" at bounding box center [276, 187] width 11 height 11
type input "[DATE]"
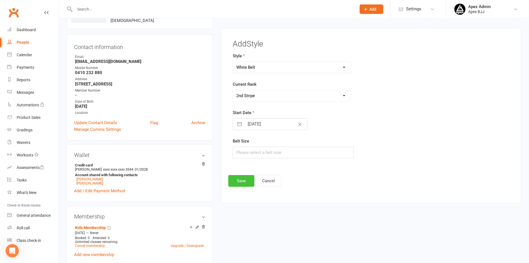
click at [245, 183] on button "Save" at bounding box center [241, 181] width 26 height 12
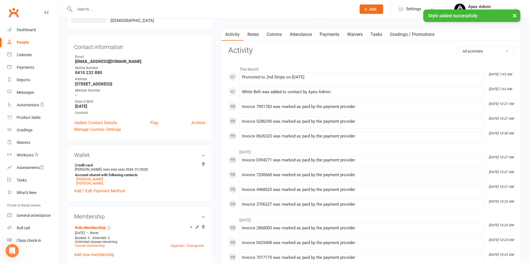
click at [259, 34] on link "Notes" at bounding box center [253, 34] width 19 height 13
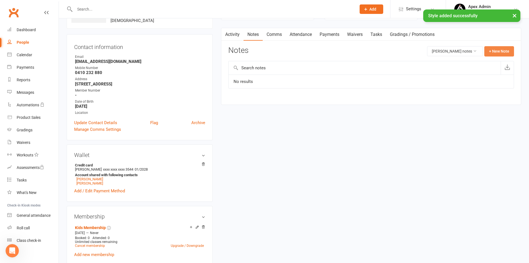
click at [508, 51] on button "+ New Note" at bounding box center [500, 51] width 30 height 10
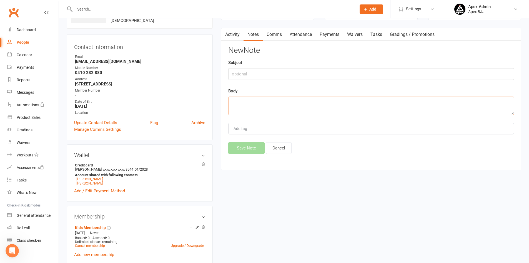
click at [270, 104] on textarea at bounding box center [371, 105] width 286 height 18
paste textarea "due for second stripe [DATE]"
click at [276, 101] on textarea "due for second stripe [DATE]" at bounding box center [371, 105] width 286 height 18
click at [277, 101] on textarea "due for second stripe [DATE]" at bounding box center [371, 105] width 286 height 18
click at [259, 102] on textarea "due for second stripe [DATE]" at bounding box center [371, 105] width 286 height 18
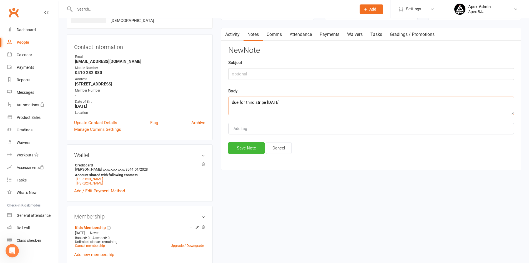
type textarea "due for third stripe [DATE]"
click at [252, 76] on input "text" at bounding box center [371, 74] width 286 height 12
type input "stripes"
click at [248, 131] on input "Add tag" at bounding box center [242, 128] width 19 height 7
click at [245, 149] on button "Save Note" at bounding box center [246, 148] width 36 height 12
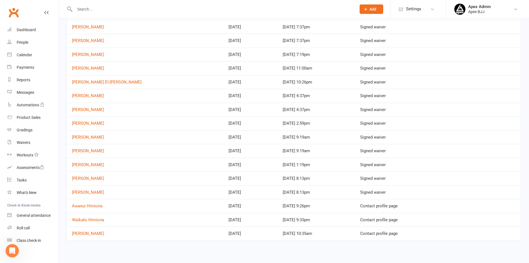
scroll to position [96, 0]
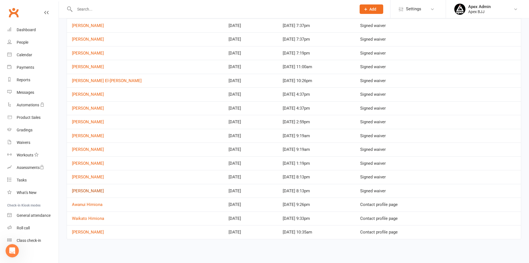
click at [91, 190] on link "[PERSON_NAME]" at bounding box center [88, 190] width 32 height 5
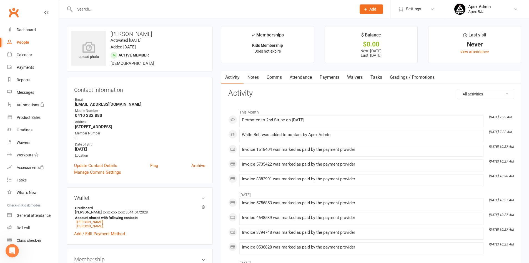
click at [259, 76] on link "Notes" at bounding box center [253, 77] width 19 height 13
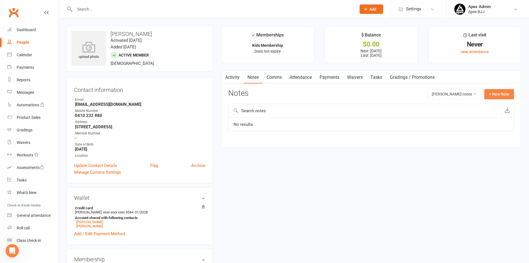
click at [505, 96] on button "+ New Note" at bounding box center [500, 94] width 30 height 10
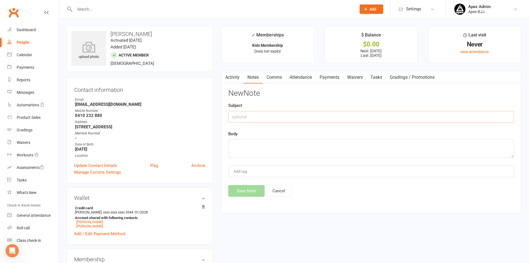
click at [247, 121] on input "text" at bounding box center [371, 117] width 286 height 12
type input "stripes"
click at [245, 146] on textarea at bounding box center [371, 148] width 286 height 18
paste textarea "due for second stripe [DATE]"
click at [276, 144] on textarea "due for second stripe [DATE]" at bounding box center [371, 148] width 286 height 18
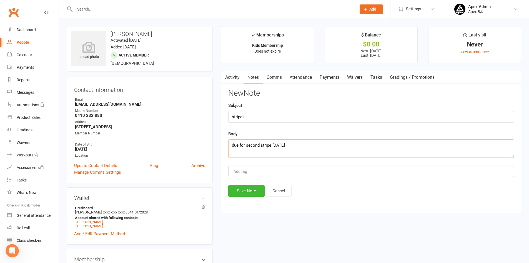
click at [260, 146] on textarea "due for second stripe [DATE]" at bounding box center [371, 148] width 286 height 18
type textarea "due for third stripe [DATE]"
click at [249, 194] on button "Save Note" at bounding box center [246, 191] width 36 height 12
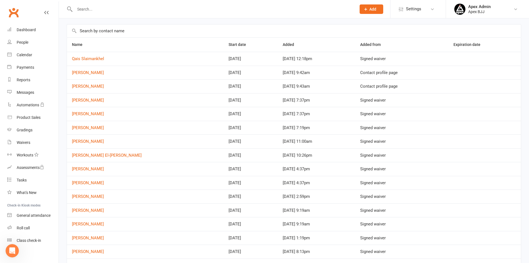
scroll to position [96, 0]
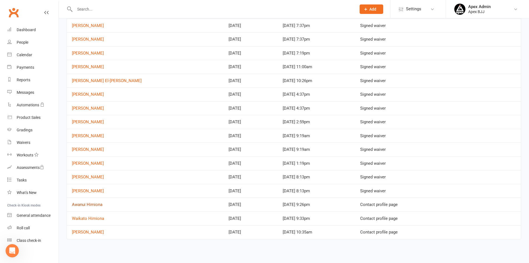
click at [85, 204] on link "Awanui Himiona" at bounding box center [87, 204] width 31 height 5
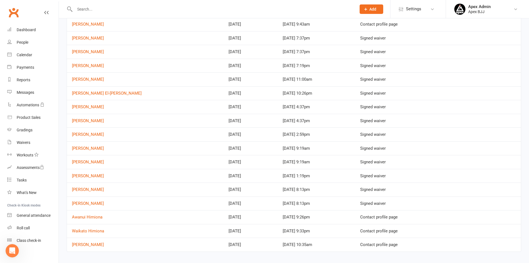
scroll to position [96, 0]
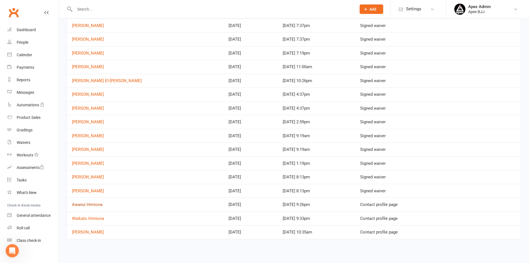
click at [96, 203] on link "Awanui Himiona" at bounding box center [87, 204] width 31 height 5
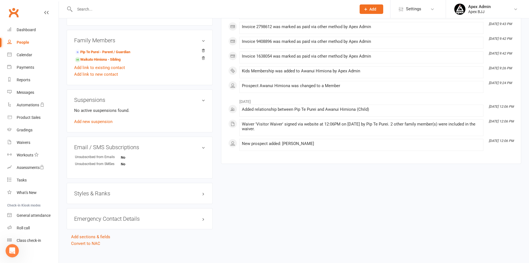
scroll to position [270, 0]
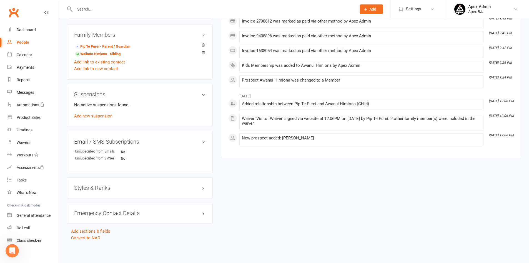
click at [196, 191] on div "Styles & Ranks" at bounding box center [140, 187] width 146 height 21
click at [201, 188] on h3 "Styles & Ranks" at bounding box center [139, 187] width 131 height 6
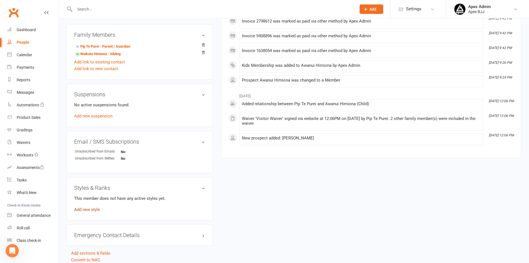
click at [85, 211] on link "Add new style" at bounding box center [87, 209] width 26 height 5
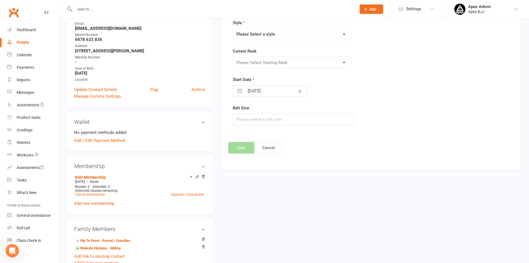
scroll to position [43, 0]
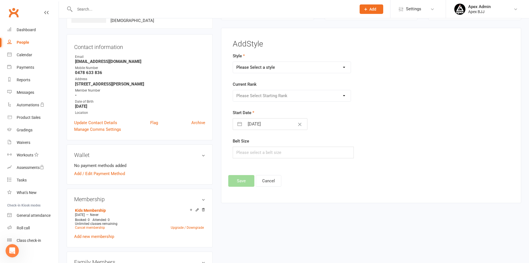
click at [284, 68] on select "Please Select a style Blue Belt Brown Belt Purple Belt White Belt" at bounding box center [292, 67] width 118 height 11
select select "3604"
click at [233, 62] on select "Please Select a style Blue Belt Brown Belt Purple Belt White Belt" at bounding box center [292, 67] width 118 height 11
click at [280, 94] on select "Please Select Starting Rank 1st Stripe 2nd Stripe 3rd Stripe 4th Stripe" at bounding box center [292, 95] width 118 height 11
select select "42681"
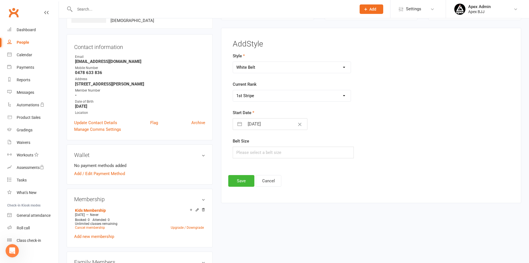
click at [233, 90] on select "Please Select Starting Rank 1st Stripe 2nd Stripe 3rd Stripe 4th Stripe" at bounding box center [292, 95] width 118 height 11
click at [267, 123] on input "[DATE]" at bounding box center [276, 123] width 63 height 11
select select "6"
select select "2025"
select select "7"
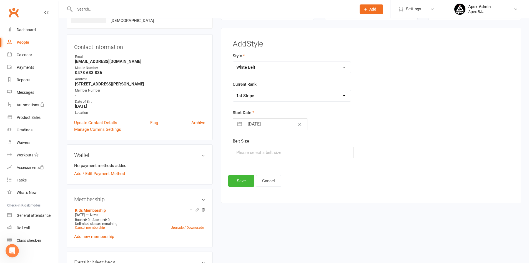
select select "2025"
select select "8"
select select "2025"
click at [246, 150] on div "Move backward to switch to the previous month." at bounding box center [244, 145] width 11 height 9
select select "5"
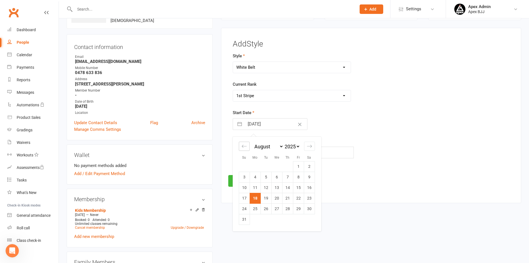
select select "2025"
click at [266, 176] on td "8" at bounding box center [266, 177] width 11 height 11
type input "[DATE]"
click at [241, 180] on button "Save" at bounding box center [241, 181] width 26 height 12
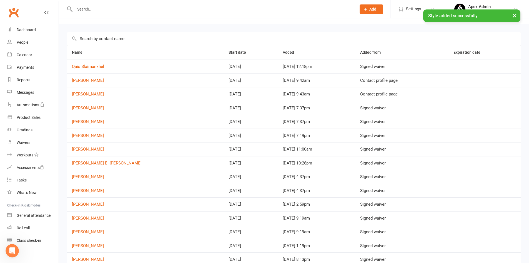
scroll to position [96, 0]
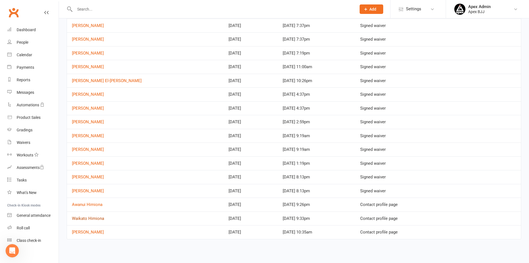
click at [98, 218] on link "Waikato Himiona" at bounding box center [88, 218] width 32 height 5
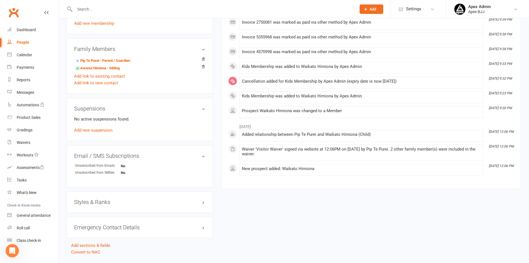
scroll to position [283, 0]
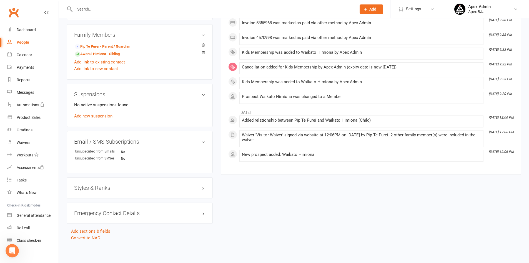
click at [88, 188] on h3 "Styles & Ranks" at bounding box center [139, 187] width 131 height 6
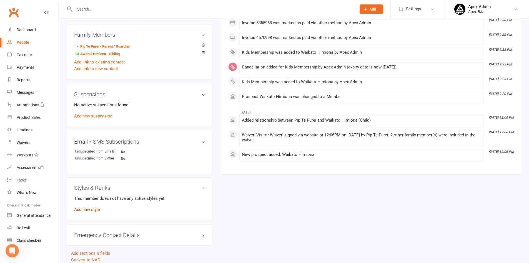
click at [93, 208] on link "Add new style" at bounding box center [87, 209] width 26 height 5
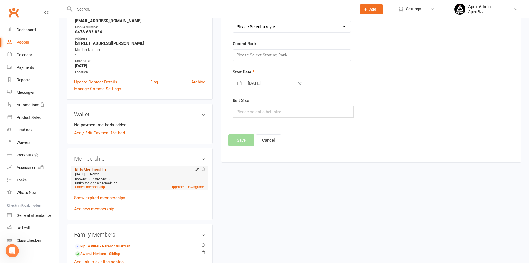
scroll to position [43, 0]
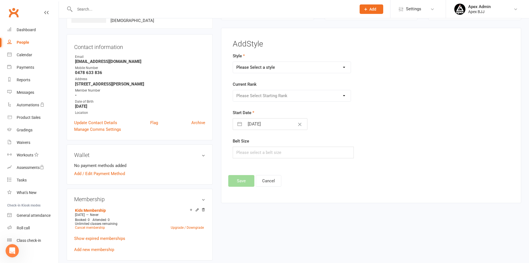
click at [267, 67] on select "Please Select a style Blue Belt Brown Belt Purple Belt White Belt" at bounding box center [292, 67] width 118 height 11
select select "3604"
click at [233, 62] on select "Please Select a style Blue Belt Brown Belt Purple Belt White Belt" at bounding box center [292, 67] width 118 height 11
click at [255, 98] on select "Please Select Starting Rank 1st Stripe 2nd Stripe 3rd Stripe 4th Stripe" at bounding box center [292, 95] width 118 height 11
select select "42681"
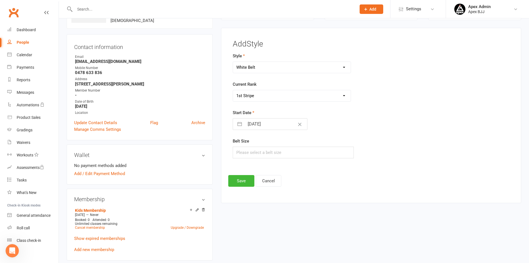
click at [233, 90] on select "Please Select Starting Rank 1st Stripe 2nd Stripe 3rd Stripe 4th Stripe" at bounding box center [292, 95] width 118 height 11
click at [249, 123] on input "[DATE]" at bounding box center [276, 123] width 63 height 11
select select "6"
select select "2025"
select select "7"
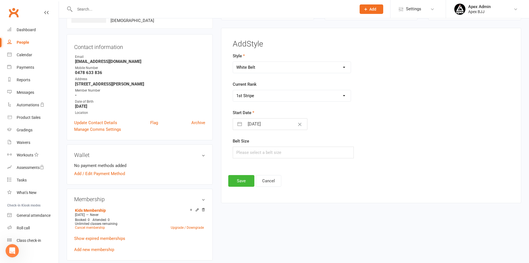
select select "2025"
select select "8"
select select "2025"
click at [243, 146] on icon "Move backward to switch to the previous month." at bounding box center [244, 145] width 5 height 5
select select "5"
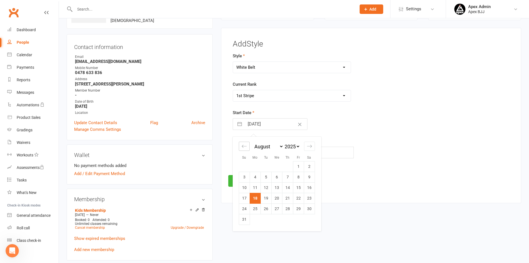
select select "2025"
click at [265, 181] on td "8" at bounding box center [266, 177] width 11 height 11
type input "[DATE]"
click at [234, 183] on button "Save" at bounding box center [241, 181] width 26 height 12
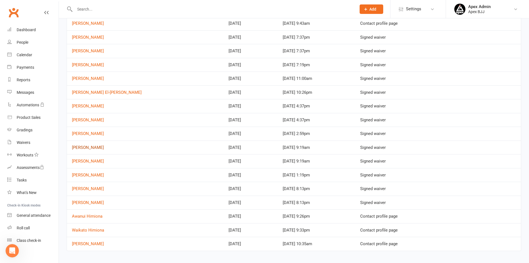
scroll to position [96, 0]
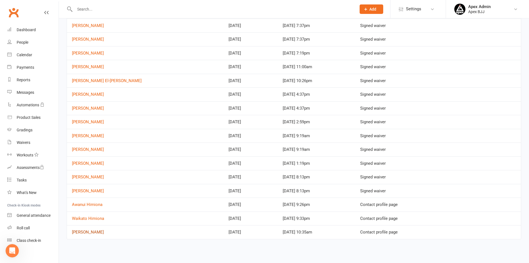
click at [89, 233] on link "[PERSON_NAME]" at bounding box center [88, 231] width 32 height 5
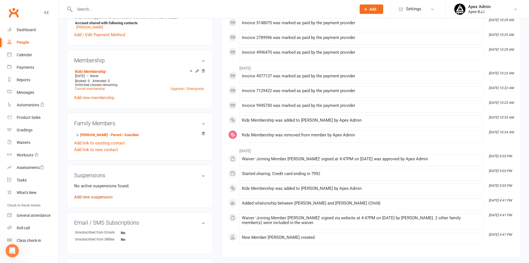
scroll to position [275, 0]
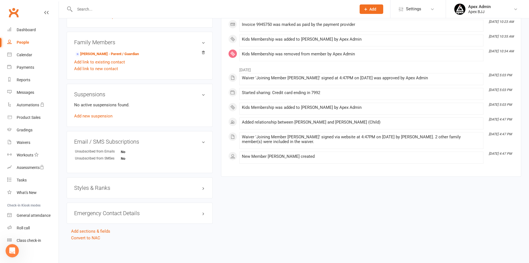
click at [103, 188] on h3 "Styles & Ranks" at bounding box center [139, 187] width 131 height 6
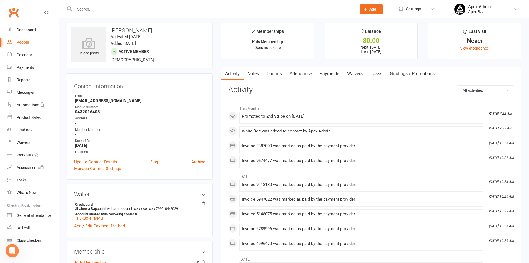
scroll to position [0, 0]
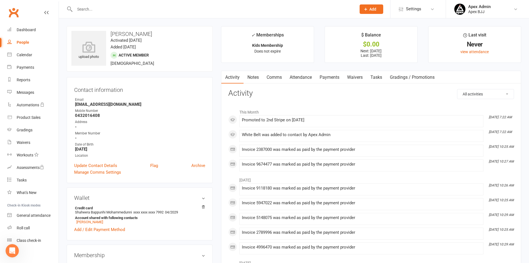
click at [255, 78] on link "Notes" at bounding box center [253, 77] width 19 height 13
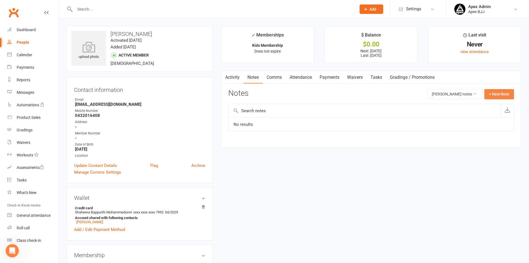
click at [501, 91] on button "+ New Note" at bounding box center [500, 94] width 30 height 10
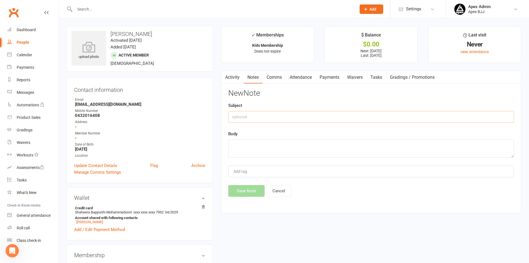
click at [318, 118] on input "text" at bounding box center [371, 117] width 286 height 12
type input "stripes"
click at [282, 143] on textarea at bounding box center [371, 148] width 286 height 18
paste textarea "due for second stripe [DATE]"
click at [260, 146] on textarea "due for second stripe [DATE]" at bounding box center [371, 148] width 286 height 18
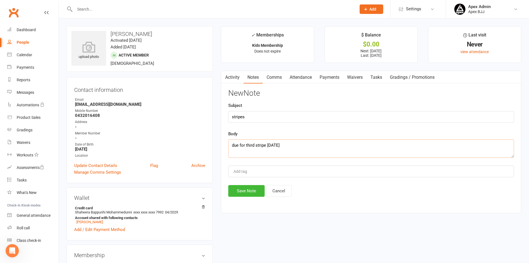
click at [271, 146] on textarea "due for third stripe [DATE]" at bounding box center [371, 148] width 286 height 18
type textarea "due for third stripe [DATE]"
click at [249, 192] on button "Save Note" at bounding box center [246, 191] width 36 height 12
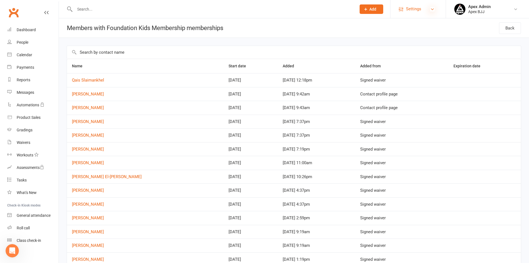
click at [432, 7] on icon at bounding box center [432, 9] width 4 height 4
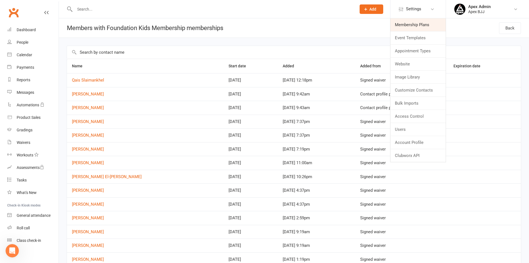
click at [426, 29] on link "Membership Plans" at bounding box center [418, 24] width 55 height 13
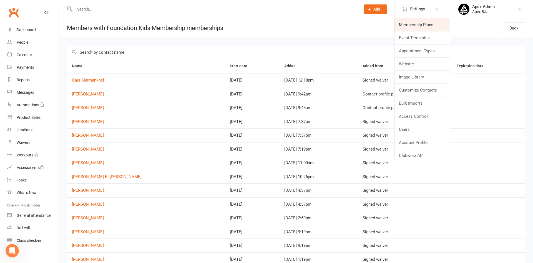
select select "25"
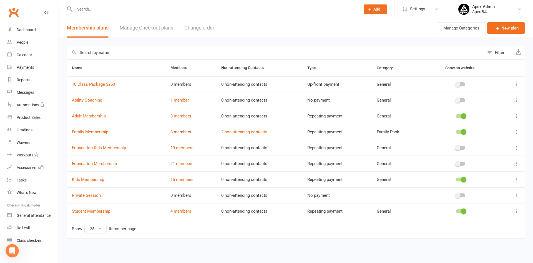
click at [180, 133] on link "8 members" at bounding box center [181, 131] width 21 height 5
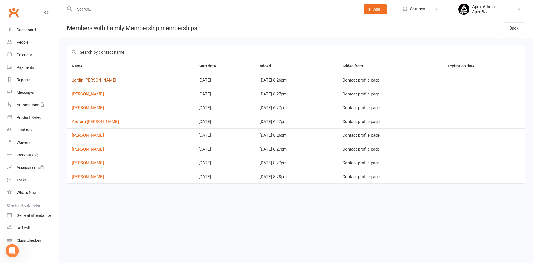
click at [89, 79] on link "Jardin [PERSON_NAME]" at bounding box center [94, 80] width 44 height 5
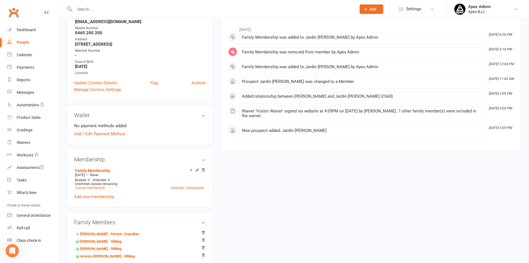
scroll to position [278, 0]
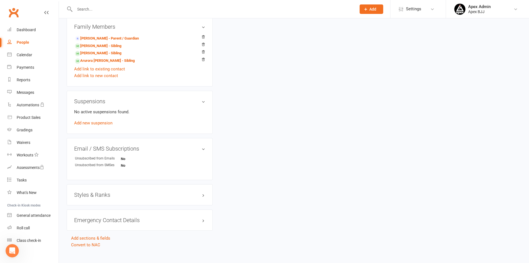
click at [128, 193] on h3 "Styles & Ranks" at bounding box center [139, 194] width 131 height 6
click at [88, 217] on link "Add new style" at bounding box center [87, 216] width 26 height 5
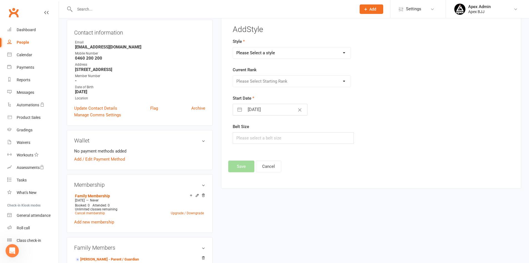
scroll to position [43, 0]
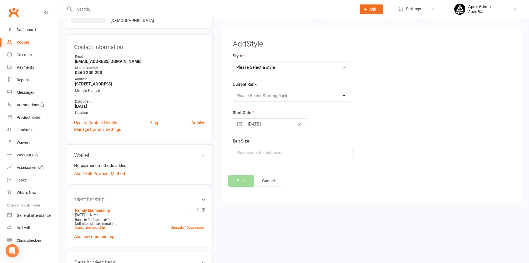
click at [324, 66] on select "Please Select a style Blue Belt Brown Belt Purple Belt White Belt" at bounding box center [292, 67] width 118 height 11
select select "3604"
click at [233, 62] on select "Please Select a style Blue Belt Brown Belt Purple Belt White Belt" at bounding box center [292, 67] width 118 height 11
click at [289, 94] on select "Please Select Starting Rank 1st Stripe 2nd Stripe 3rd Stripe 4th Stripe" at bounding box center [292, 95] width 118 height 11
select select "42681"
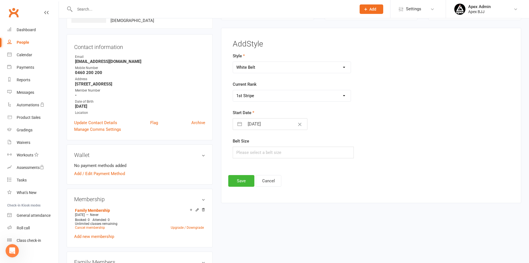
click at [233, 90] on select "Please Select Starting Rank 1st Stripe 2nd Stripe 3rd Stripe 4th Stripe" at bounding box center [292, 95] width 118 height 11
select select "6"
select select "2025"
select select "7"
select select "2025"
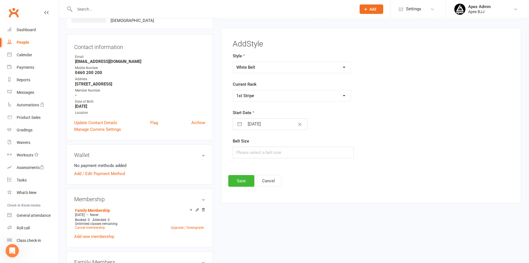
select select "8"
select select "2025"
click at [274, 126] on input "[DATE]" at bounding box center [276, 123] width 63 height 11
click at [255, 178] on td "4" at bounding box center [255, 177] width 11 height 11
type input "[DATE]"
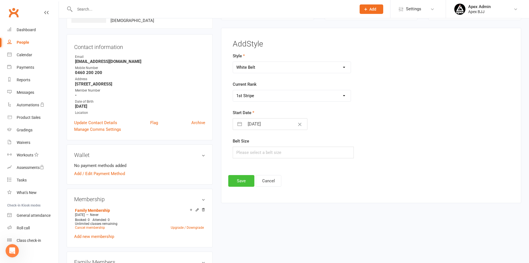
click at [247, 180] on button "Save" at bounding box center [241, 181] width 26 height 12
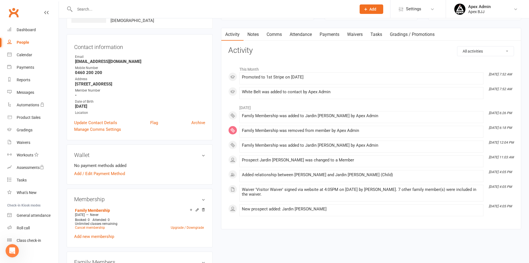
click at [255, 33] on link "Notes" at bounding box center [253, 34] width 19 height 13
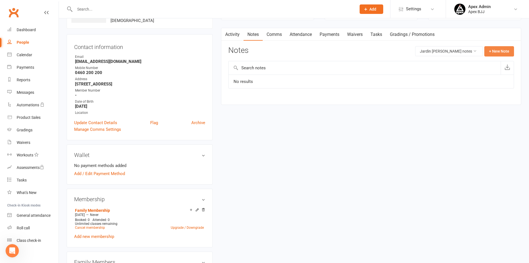
click at [498, 54] on button "+ New Note" at bounding box center [500, 51] width 30 height 10
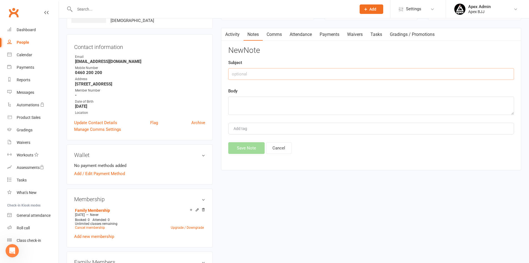
click at [387, 72] on input "text" at bounding box center [371, 74] width 286 height 12
type input "stripe"
click at [276, 101] on textarea at bounding box center [371, 105] width 286 height 18
drag, startPoint x: 276, startPoint y: 101, endPoint x: 277, endPoint y: 106, distance: 4.5
paste textarea "due for second stripe [DATE]"
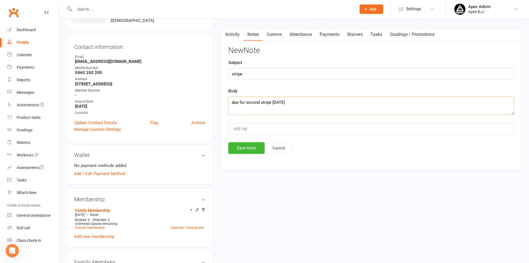
click at [277, 100] on textarea "due for second stripe [DATE]" at bounding box center [371, 105] width 286 height 18
click at [280, 103] on textarea "due for second stripe [DATE]" at bounding box center [371, 105] width 286 height 18
type textarea "due for second stripe [DATE]"
click at [253, 148] on button "Save Note" at bounding box center [246, 148] width 36 height 12
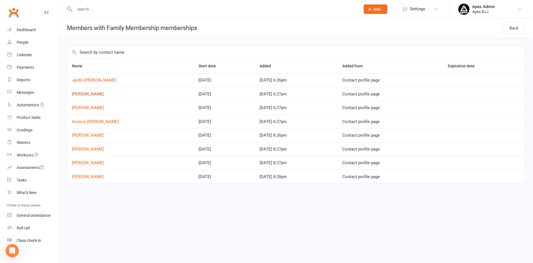
click at [91, 93] on link "[PERSON_NAME]" at bounding box center [88, 93] width 32 height 5
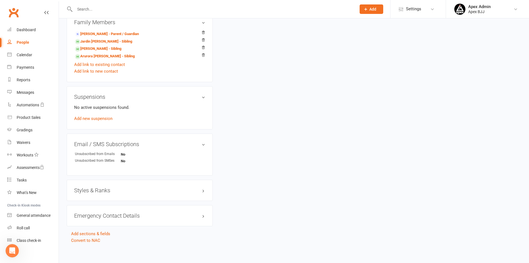
scroll to position [285, 0]
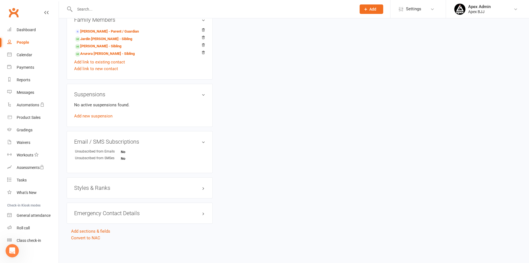
click at [114, 188] on h3 "Styles & Ranks" at bounding box center [139, 187] width 131 height 6
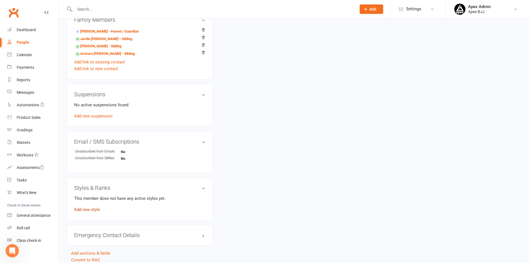
click at [90, 210] on link "Add new style" at bounding box center [87, 209] width 26 height 5
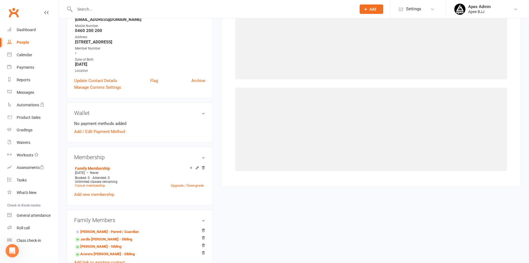
scroll to position [43, 0]
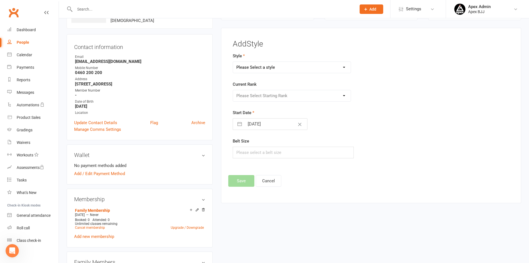
click at [291, 70] on select "Please Select a style Blue Belt Brown Belt Purple Belt White Belt" at bounding box center [292, 67] width 118 height 11
select select "3604"
click at [233, 62] on select "Please Select a style Blue Belt Brown Belt Purple Belt White Belt" at bounding box center [292, 67] width 118 height 11
click at [291, 98] on select "Please Select Starting Rank 1st Stripe 2nd Stripe 3rd Stripe 4th Stripe" at bounding box center [292, 95] width 118 height 11
select select "42681"
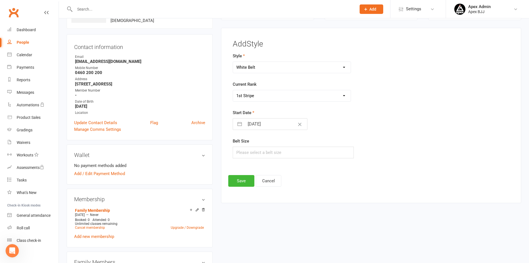
click at [233, 90] on select "Please Select Starting Rank 1st Stripe 2nd Stripe 3rd Stripe 4th Stripe" at bounding box center [292, 95] width 118 height 11
select select "6"
select select "2025"
select select "7"
select select "2025"
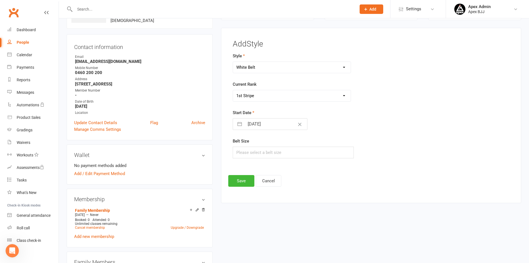
select select "8"
select select "2025"
click at [269, 123] on input "[DATE]" at bounding box center [276, 123] width 63 height 11
click at [254, 189] on td "11" at bounding box center [255, 187] width 11 height 11
type input "[DATE]"
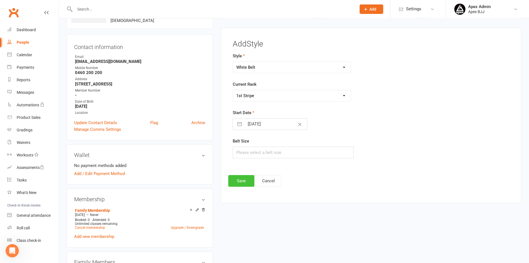
click at [245, 181] on button "Save" at bounding box center [241, 181] width 26 height 12
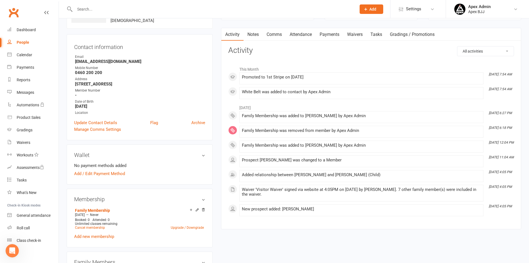
click at [255, 37] on link "Notes" at bounding box center [253, 34] width 19 height 13
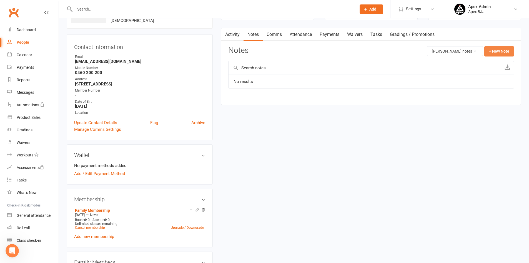
click at [495, 49] on button "+ New Note" at bounding box center [500, 51] width 30 height 10
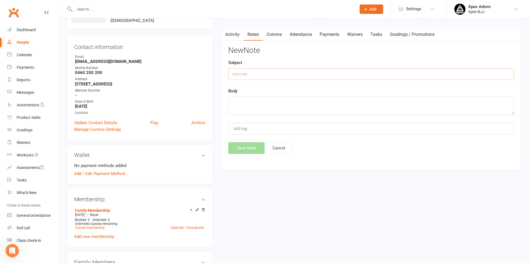
click at [286, 76] on input "text" at bounding box center [371, 74] width 286 height 12
type input "[PERSON_NAME]"
click at [262, 101] on textarea at bounding box center [371, 105] width 286 height 18
paste textarea "due for second stripe [DATE]"
click at [277, 102] on textarea "due for second stripe [DATE]" at bounding box center [371, 105] width 286 height 18
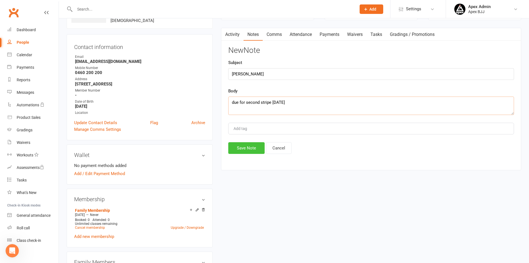
type textarea "due for second stripe [DATE]"
click at [249, 147] on button "Save Note" at bounding box center [246, 148] width 36 height 12
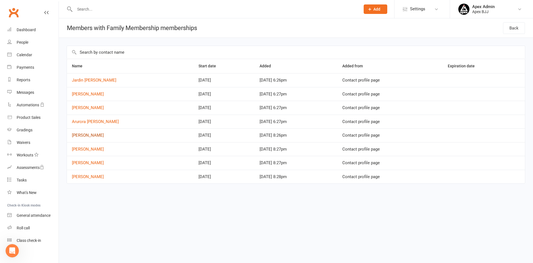
click at [94, 136] on link "[PERSON_NAME]" at bounding box center [88, 135] width 32 height 5
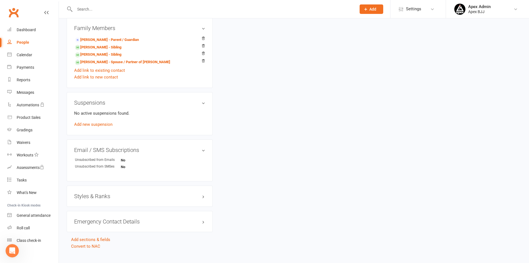
scroll to position [285, 0]
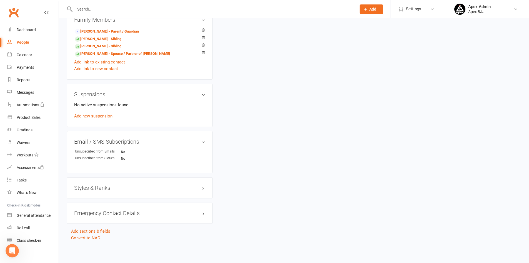
click at [106, 189] on h3 "Styles & Ranks" at bounding box center [139, 187] width 131 height 6
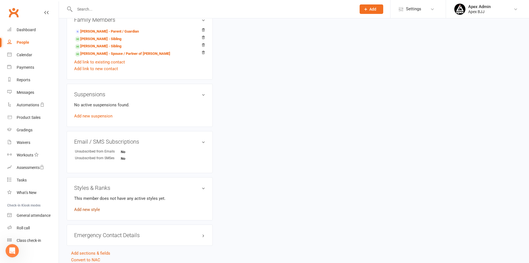
click at [94, 210] on link "Add new style" at bounding box center [87, 209] width 26 height 5
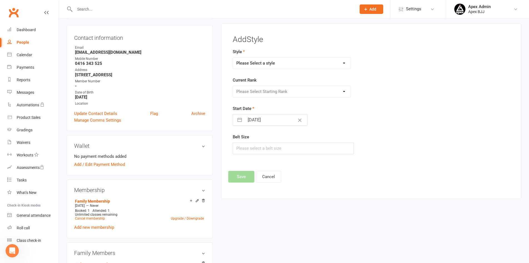
scroll to position [48, 0]
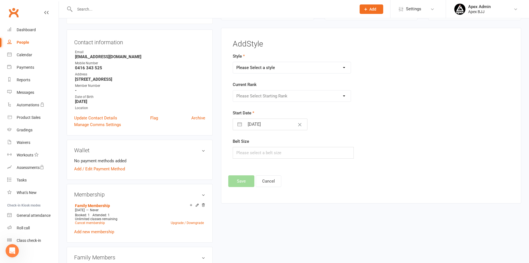
click at [306, 71] on select "Please Select a style Blue Belt Brown Belt Purple Belt White Belt" at bounding box center [292, 67] width 118 height 11
select select "3604"
click at [233, 62] on select "Please Select a style Blue Belt Brown Belt Purple Belt White Belt" at bounding box center [292, 67] width 118 height 11
click at [281, 99] on select "Please Select Starting Rank 1st Stripe 2nd Stripe 3rd Stripe 4th Stripe" at bounding box center [292, 95] width 118 height 11
select select "42681"
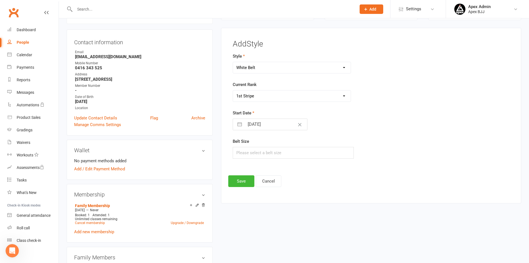
click at [233, 90] on select "Please Select Starting Rank 1st Stripe 2nd Stripe 3rd Stripe 4th Stripe" at bounding box center [292, 95] width 118 height 11
click at [265, 126] on input "[DATE]" at bounding box center [276, 124] width 63 height 11
select select "6"
select select "2025"
select select "7"
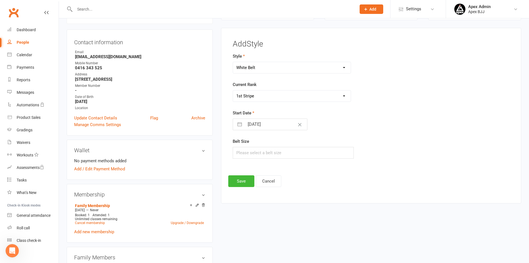
select select "2025"
select select "8"
select select "2025"
click at [243, 149] on icon "Move backward to switch to the previous month." at bounding box center [244, 146] width 5 height 5
select select "5"
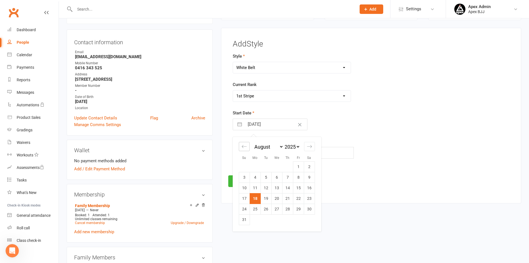
select select "2025"
click at [307, 148] on icon "Move forward to switch to the next month." at bounding box center [309, 146] width 5 height 5
select select "8"
select select "2025"
click at [257, 178] on td "4" at bounding box center [255, 177] width 11 height 11
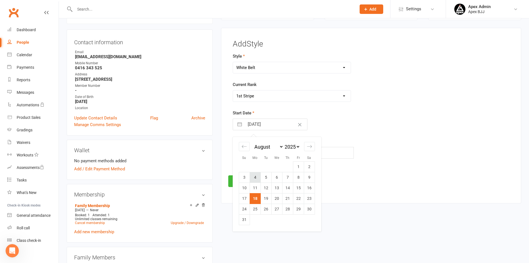
type input "[DATE]"
click at [243, 180] on button "Save" at bounding box center [241, 181] width 26 height 12
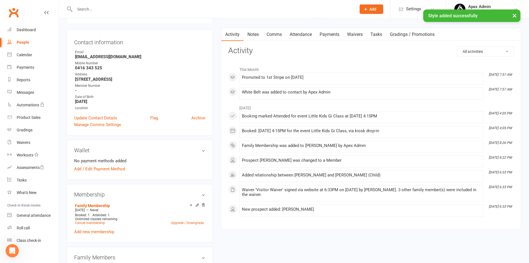
click at [257, 36] on link "Notes" at bounding box center [253, 34] width 19 height 13
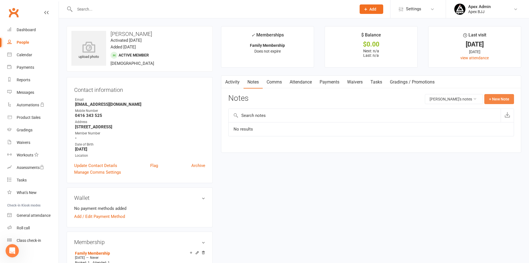
click at [508, 99] on button "+ New Note" at bounding box center [500, 99] width 30 height 10
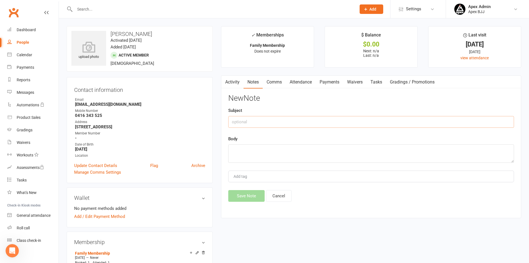
click at [301, 123] on input "text" at bounding box center [371, 122] width 286 height 12
type input "stripes"
click at [262, 151] on textarea at bounding box center [371, 153] width 286 height 18
paste textarea "due for second stripe [DATE]"
click at [281, 151] on textarea "due for second stripe [DATE]" at bounding box center [371, 153] width 286 height 18
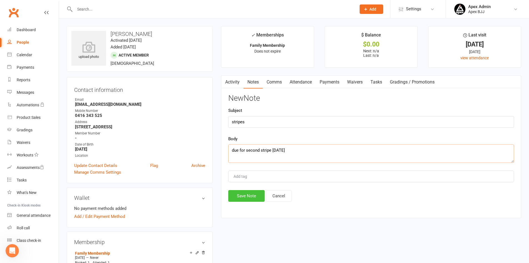
type textarea "due for second stripe [DATE]"
click at [243, 198] on button "Save Note" at bounding box center [246, 196] width 36 height 12
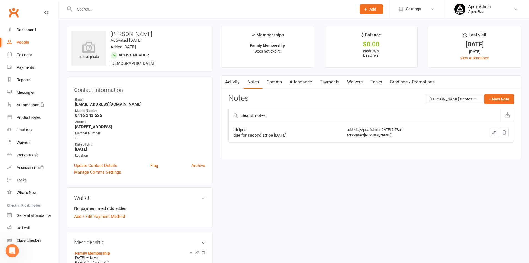
scroll to position [48, 0]
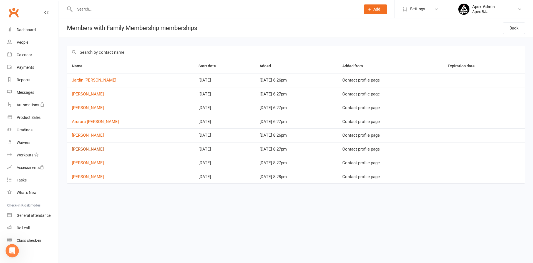
click at [88, 147] on link "[PERSON_NAME]" at bounding box center [88, 148] width 32 height 5
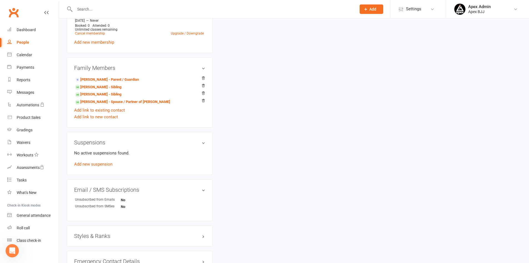
scroll to position [285, 0]
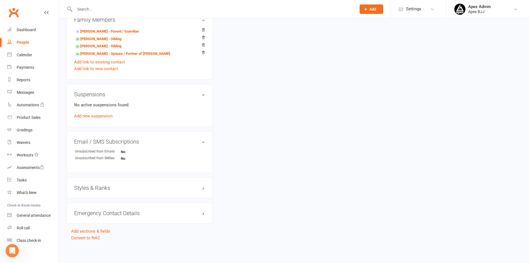
click at [203, 186] on h3 "Styles & Ranks" at bounding box center [139, 187] width 131 height 6
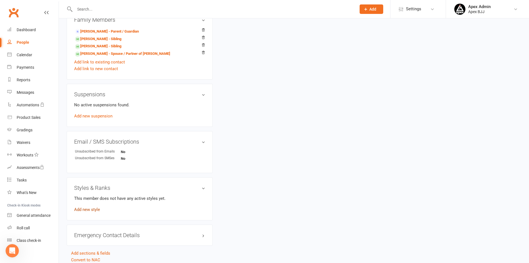
click at [93, 207] on link "Add new style" at bounding box center [87, 209] width 26 height 5
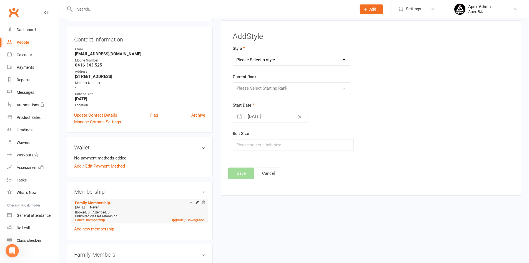
scroll to position [43, 0]
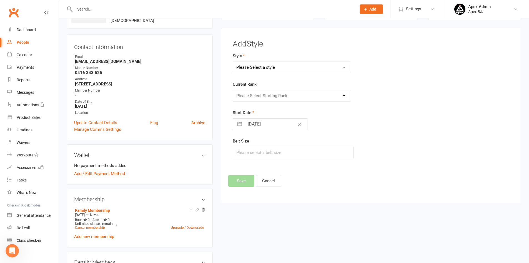
click at [330, 68] on select "Please Select a style Blue Belt Brown Belt Purple Belt White Belt" at bounding box center [292, 67] width 118 height 11
select select "3604"
click at [233, 62] on select "Please Select a style Blue Belt Brown Belt Purple Belt White Belt" at bounding box center [292, 67] width 118 height 11
click at [310, 98] on select "Please Select Starting Rank 1st Stripe 2nd Stripe 3rd Stripe 4th Stripe" at bounding box center [292, 95] width 118 height 11
select select "42681"
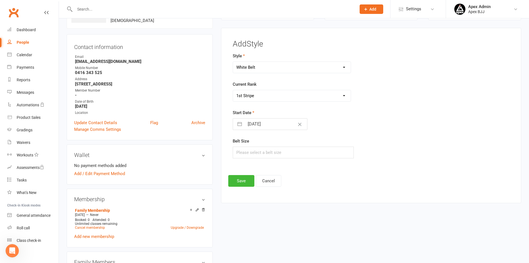
click at [233, 90] on select "Please Select Starting Rank 1st Stripe 2nd Stripe 3rd Stripe 4th Stripe" at bounding box center [292, 95] width 118 height 11
select select "6"
select select "2025"
select select "7"
select select "2025"
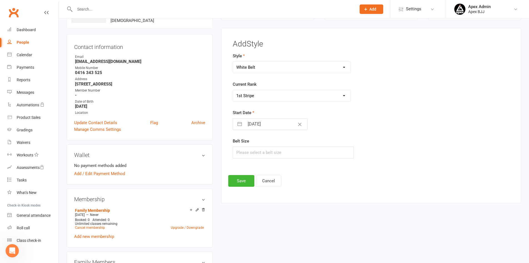
select select "8"
select select "2025"
click at [276, 124] on input "[DATE]" at bounding box center [276, 123] width 63 height 11
click at [310, 189] on td "16" at bounding box center [309, 187] width 11 height 11
type input "[DATE]"
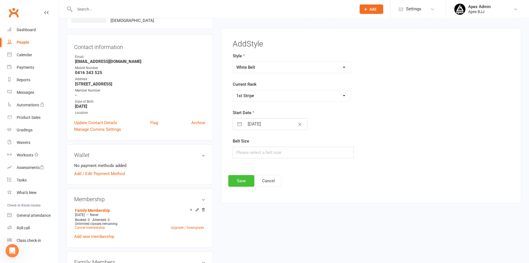
click at [239, 179] on button "Save" at bounding box center [241, 181] width 26 height 12
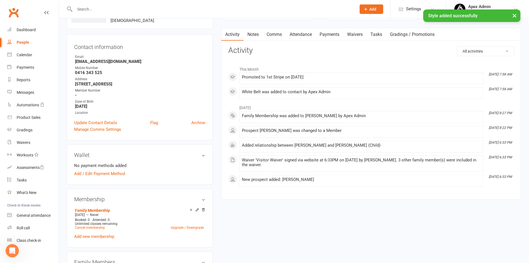
click at [253, 36] on link "Notes" at bounding box center [253, 34] width 19 height 13
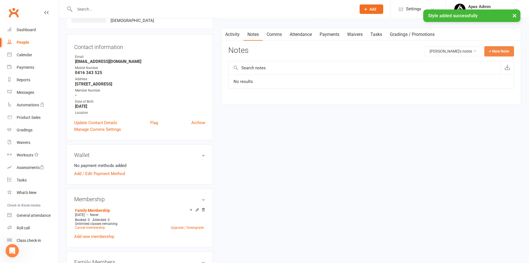
click at [491, 51] on button "+ New Note" at bounding box center [500, 51] width 30 height 10
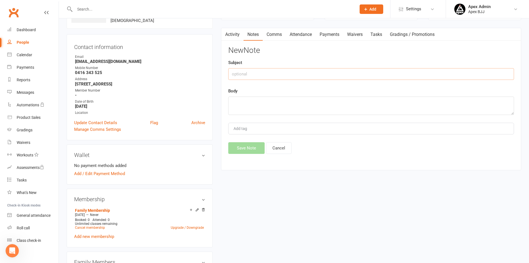
click at [320, 73] on input "text" at bounding box center [371, 74] width 286 height 12
type input "stripes"
click at [296, 100] on textarea at bounding box center [371, 105] width 286 height 18
paste textarea "due for second stripe [DATE]"
type textarea "due for second stripe [DATE]"
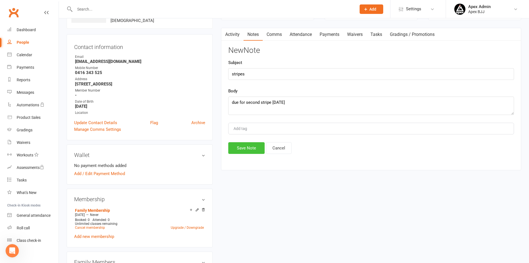
click at [249, 148] on button "Save Note" at bounding box center [246, 148] width 36 height 12
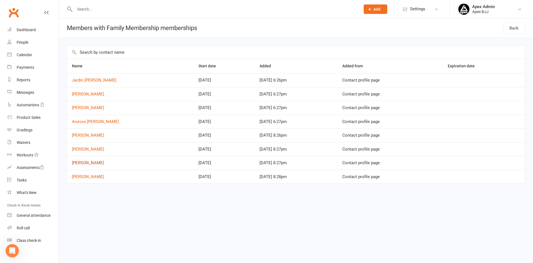
click at [90, 161] on link "[PERSON_NAME]" at bounding box center [88, 162] width 32 height 5
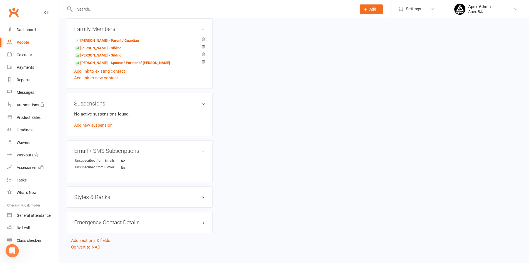
scroll to position [285, 0]
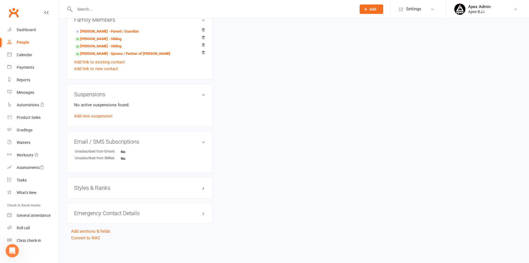
click at [92, 185] on h3 "Styles & Ranks" at bounding box center [139, 187] width 131 height 6
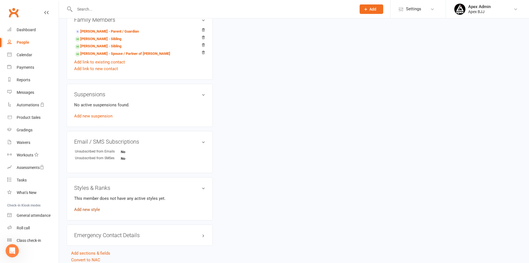
click at [93, 211] on link "Add new style" at bounding box center [87, 209] width 26 height 5
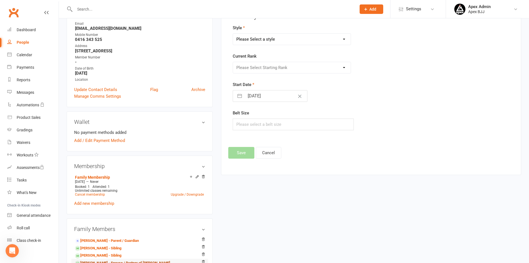
scroll to position [48, 0]
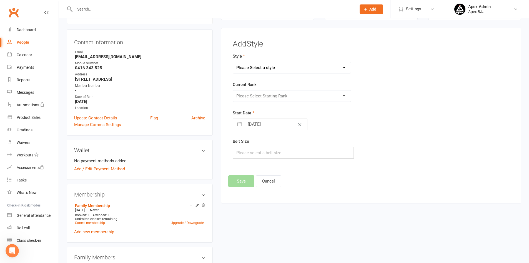
click at [332, 69] on select "Please Select a style Blue Belt Brown Belt Purple Belt White Belt" at bounding box center [292, 67] width 118 height 11
select select "3604"
click at [233, 62] on select "Please Select a style Blue Belt Brown Belt Purple Belt White Belt" at bounding box center [292, 67] width 118 height 11
click at [297, 99] on select "Please Select Starting Rank 1st Stripe 2nd Stripe 3rd Stripe 4th Stripe" at bounding box center [292, 95] width 118 height 11
select select "42681"
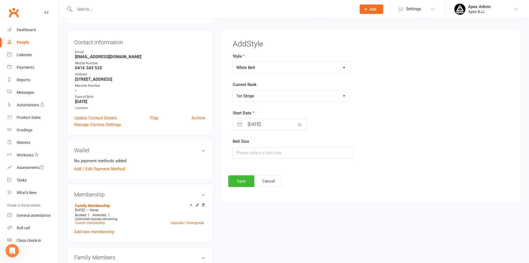
click at [233, 90] on select "Please Select Starting Rank 1st Stripe 2nd Stripe 3rd Stripe 4th Stripe" at bounding box center [292, 95] width 118 height 11
click at [261, 124] on input "[DATE]" at bounding box center [276, 124] width 63 height 11
select select "6"
select select "2025"
select select "7"
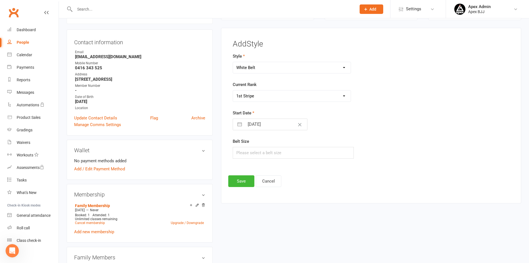
select select "2025"
select select "8"
select select "2025"
click at [307, 188] on td "16" at bounding box center [309, 187] width 11 height 11
type input "[DATE]"
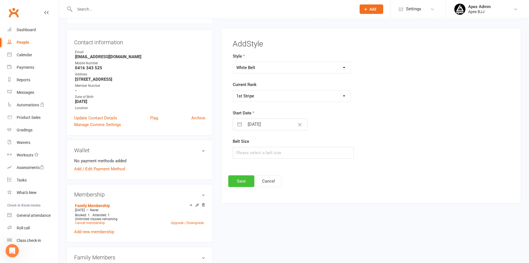
click at [238, 181] on button "Save" at bounding box center [241, 181] width 26 height 12
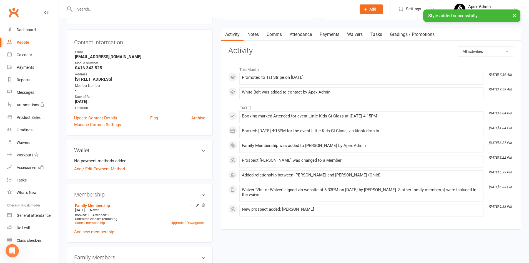
click at [256, 35] on link "Notes" at bounding box center [253, 34] width 19 height 13
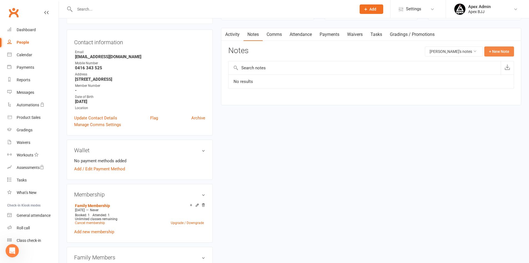
click at [492, 52] on button "+ New Note" at bounding box center [500, 51] width 30 height 10
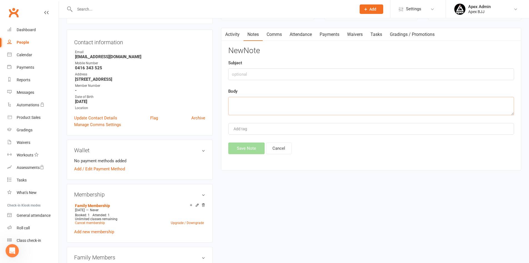
paste textarea "due for second stripe [DATE]"
type textarea "due for second stripe [DATE]"
click at [252, 72] on input "text" at bounding box center [371, 74] width 286 height 12
type input "stripes"
click at [244, 148] on button "Save Note" at bounding box center [246, 148] width 36 height 12
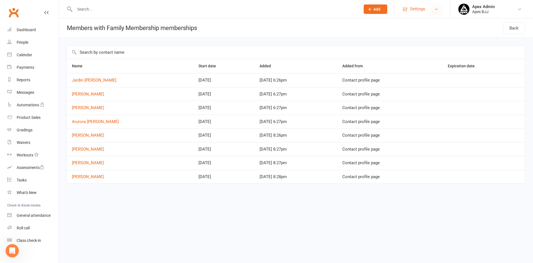
click at [435, 9] on icon at bounding box center [437, 9] width 4 height 4
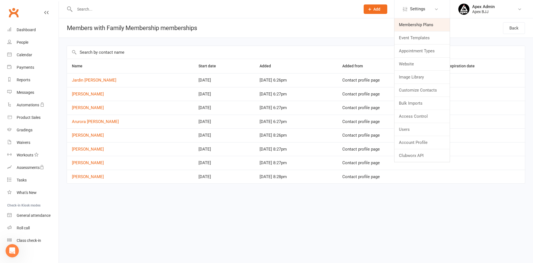
click at [427, 23] on link "Membership Plans" at bounding box center [422, 24] width 55 height 13
select select "25"
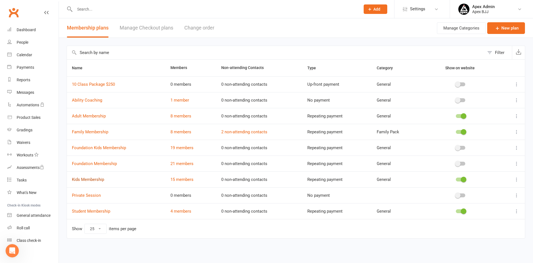
click at [98, 179] on link "Kids Membership" at bounding box center [88, 179] width 32 height 5
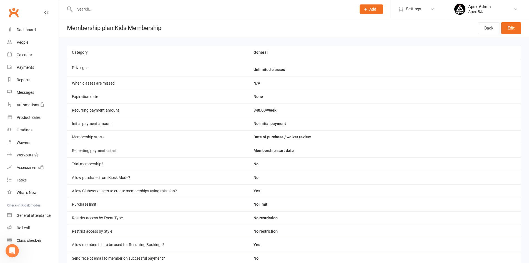
select select "25"
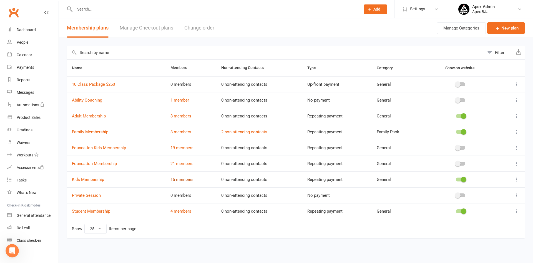
click at [189, 180] on link "15 members" at bounding box center [182, 179] width 23 height 5
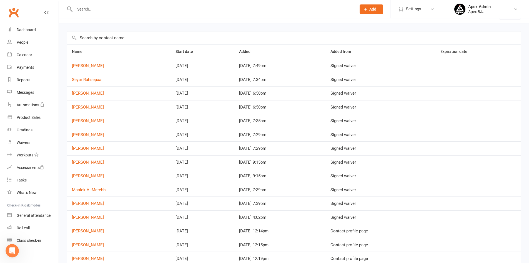
scroll to position [41, 0]
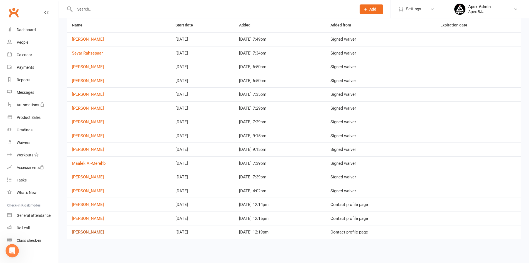
click at [86, 234] on link "[PERSON_NAME]" at bounding box center [88, 231] width 32 height 5
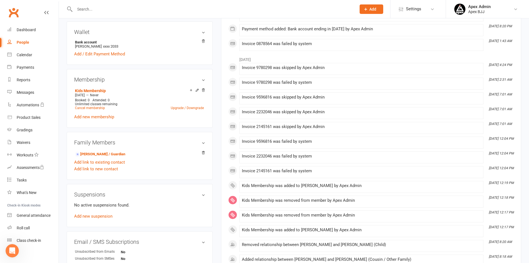
scroll to position [167, 0]
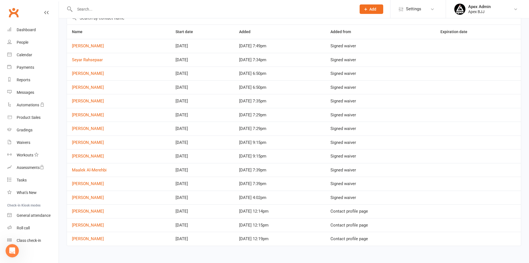
scroll to position [41, 0]
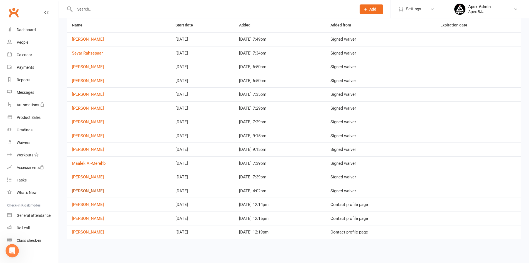
click at [83, 191] on link "[PERSON_NAME]" at bounding box center [88, 190] width 32 height 5
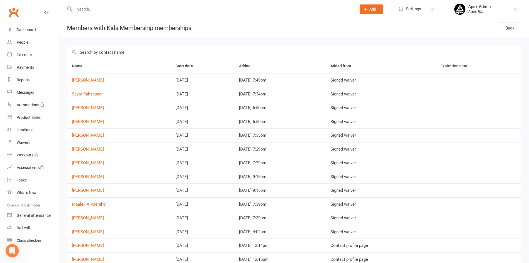
select select "25"
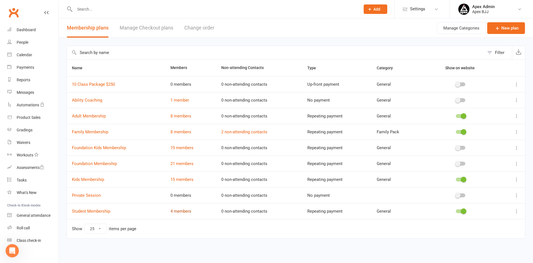
click at [183, 210] on link "4 members" at bounding box center [181, 210] width 21 height 5
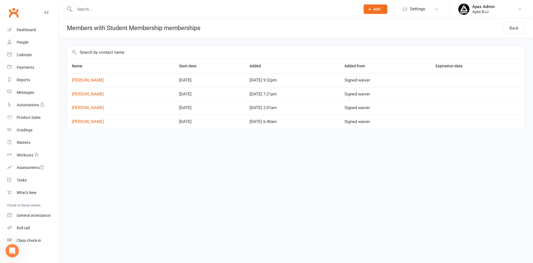
select select "25"
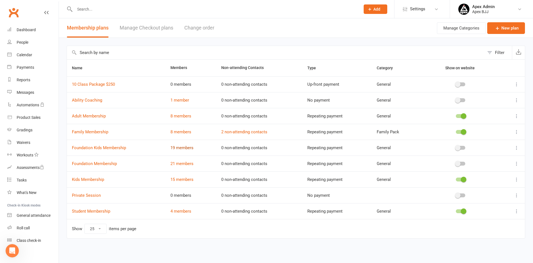
click at [189, 148] on link "19 members" at bounding box center [182, 147] width 23 height 5
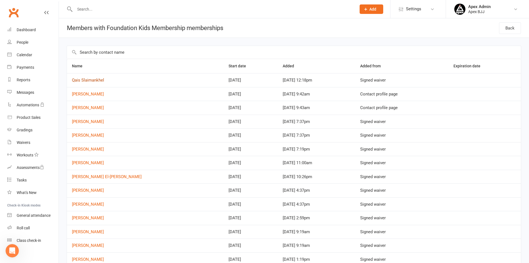
click at [101, 80] on link "Qais Slaimankhel" at bounding box center [88, 80] width 32 height 5
select select "25"
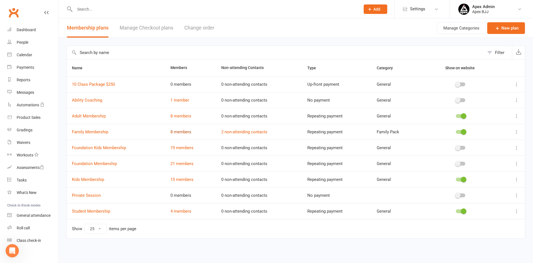
click at [188, 133] on link "8 members" at bounding box center [181, 131] width 21 height 5
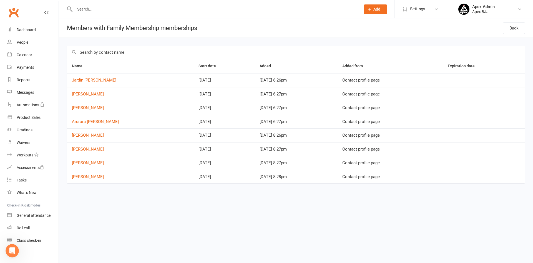
select select "25"
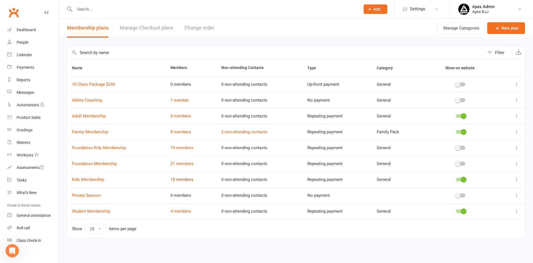
click at [184, 179] on link "15 members" at bounding box center [182, 179] width 23 height 5
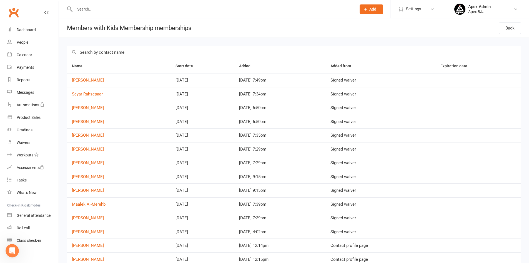
select select "25"
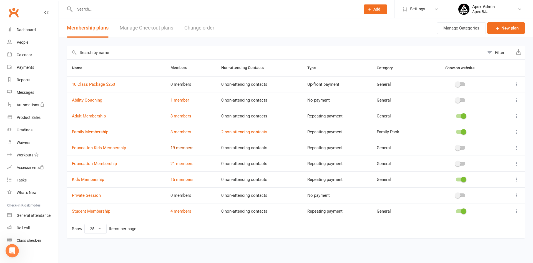
click at [184, 149] on link "19 members" at bounding box center [182, 147] width 23 height 5
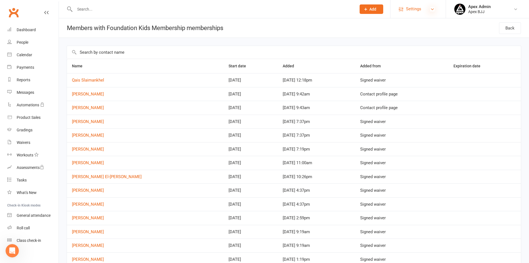
click at [434, 11] on icon at bounding box center [432, 9] width 4 height 4
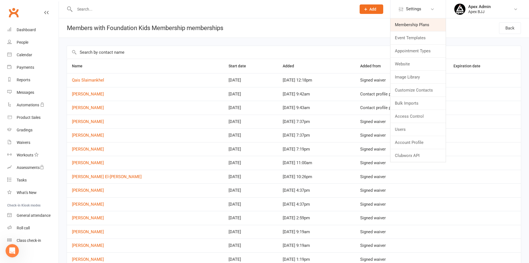
click at [422, 24] on link "Membership Plans" at bounding box center [418, 24] width 55 height 13
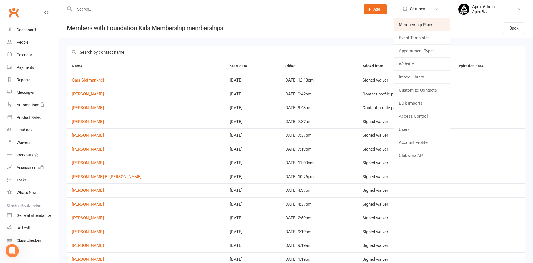
select select "25"
